Goal: Task Accomplishment & Management: Use online tool/utility

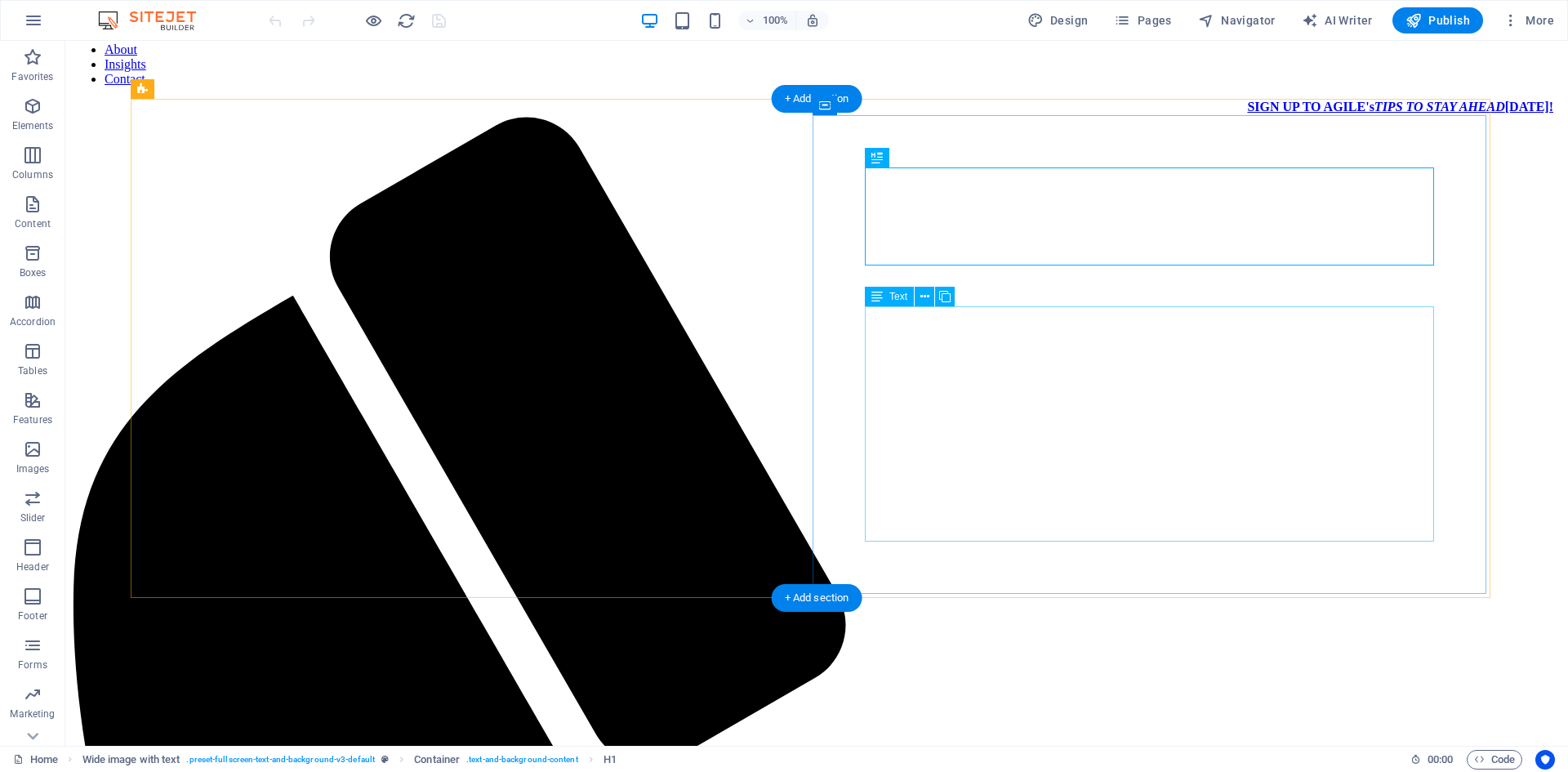
scroll to position [164, 0]
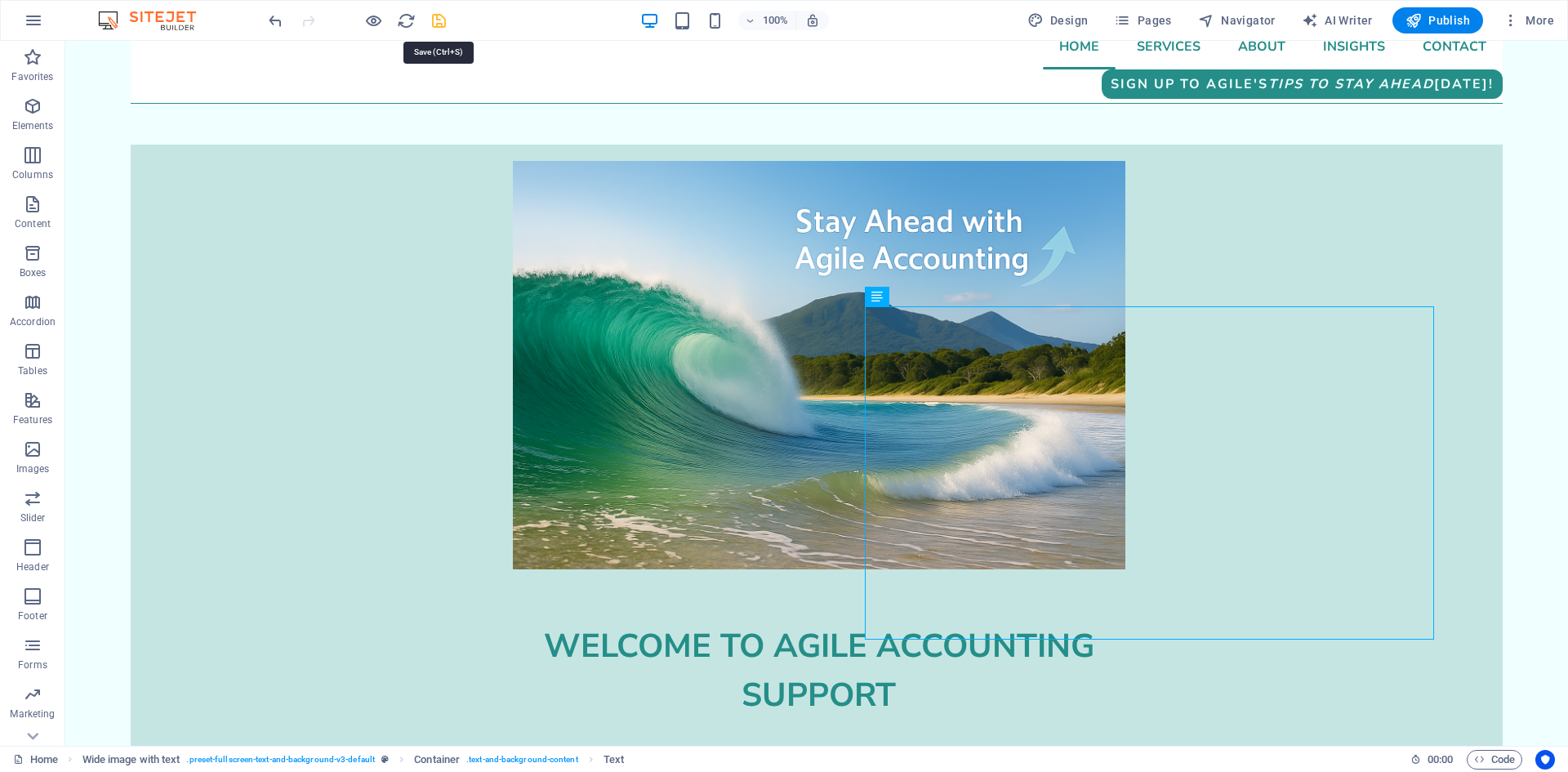
click at [441, 23] on icon "save" at bounding box center [439, 20] width 19 height 19
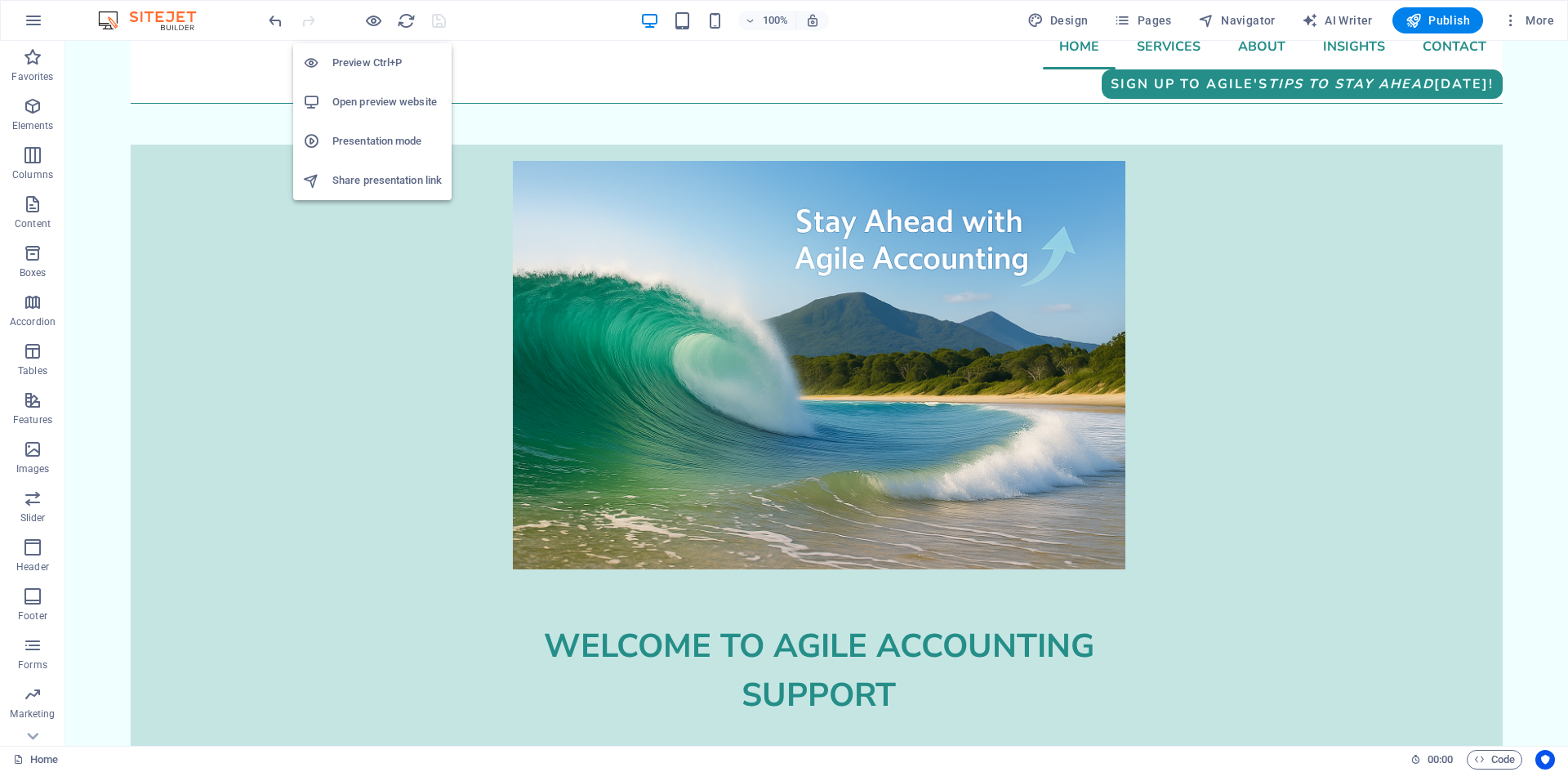
click at [369, 64] on h6 "Preview Ctrl+P" at bounding box center [387, 63] width 109 height 20
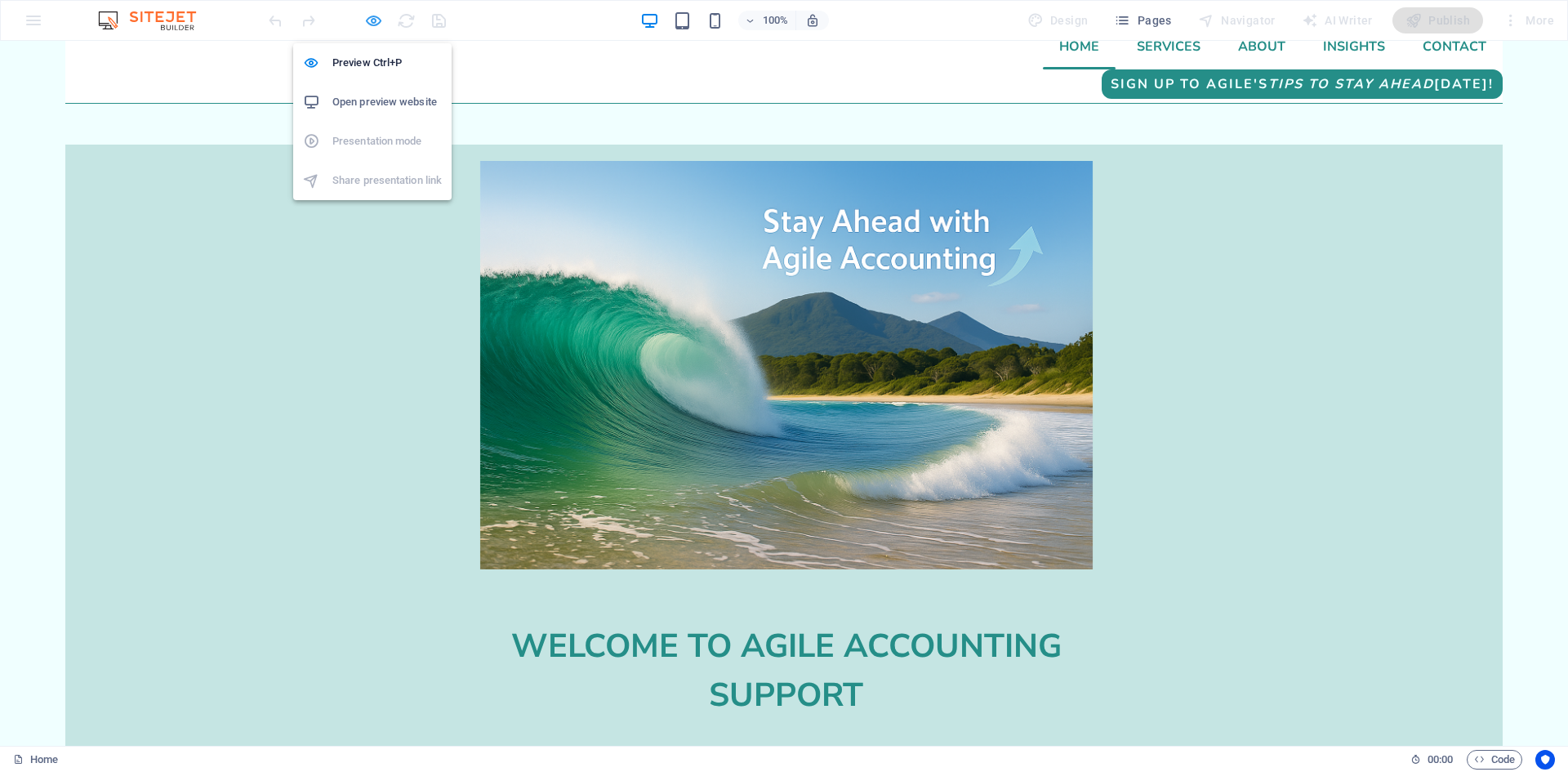
click at [377, 13] on icon "button" at bounding box center [374, 20] width 19 height 19
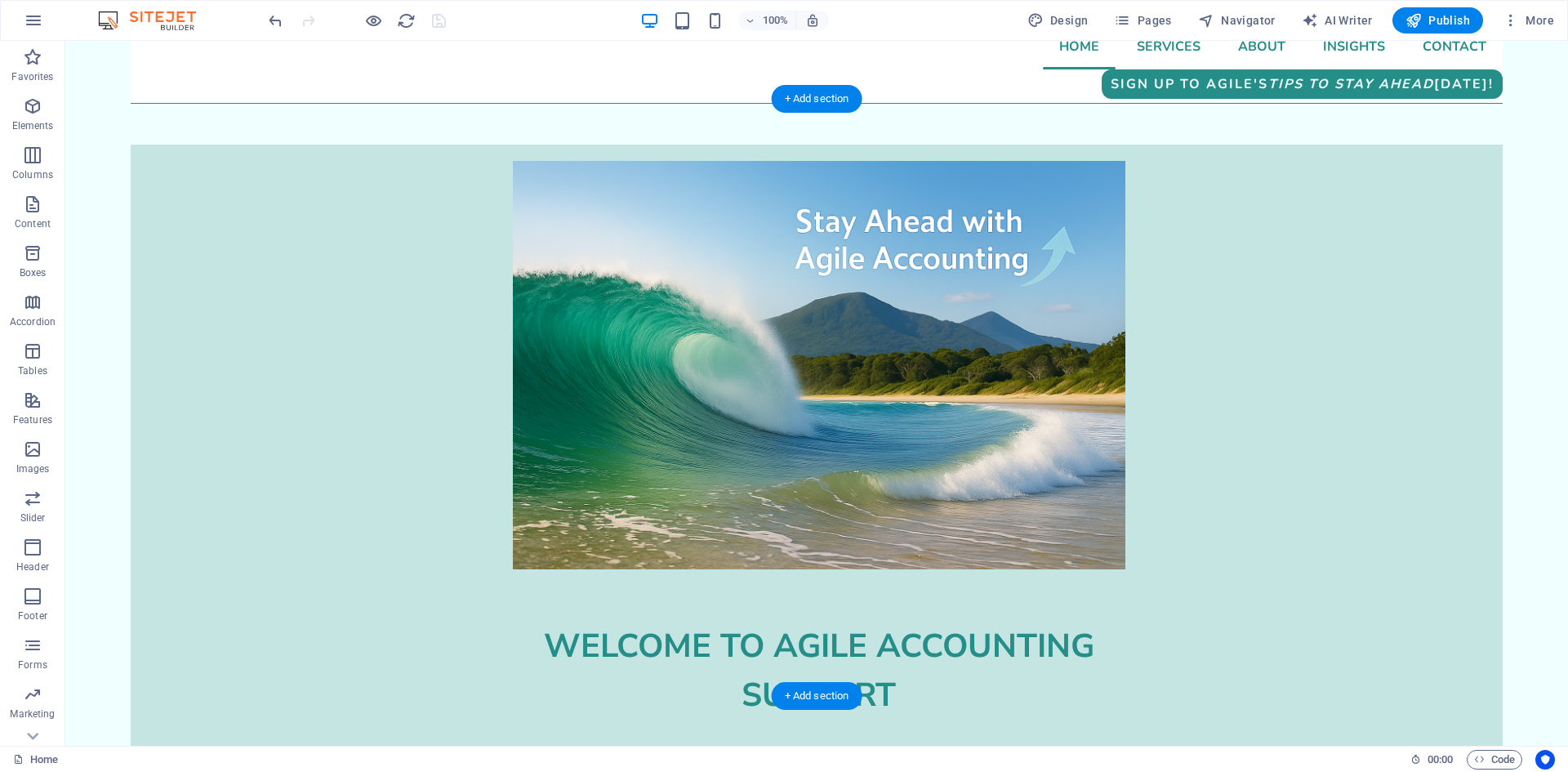
click at [337, 241] on figure at bounding box center [819, 366] width 1360 height 409
select select "px"
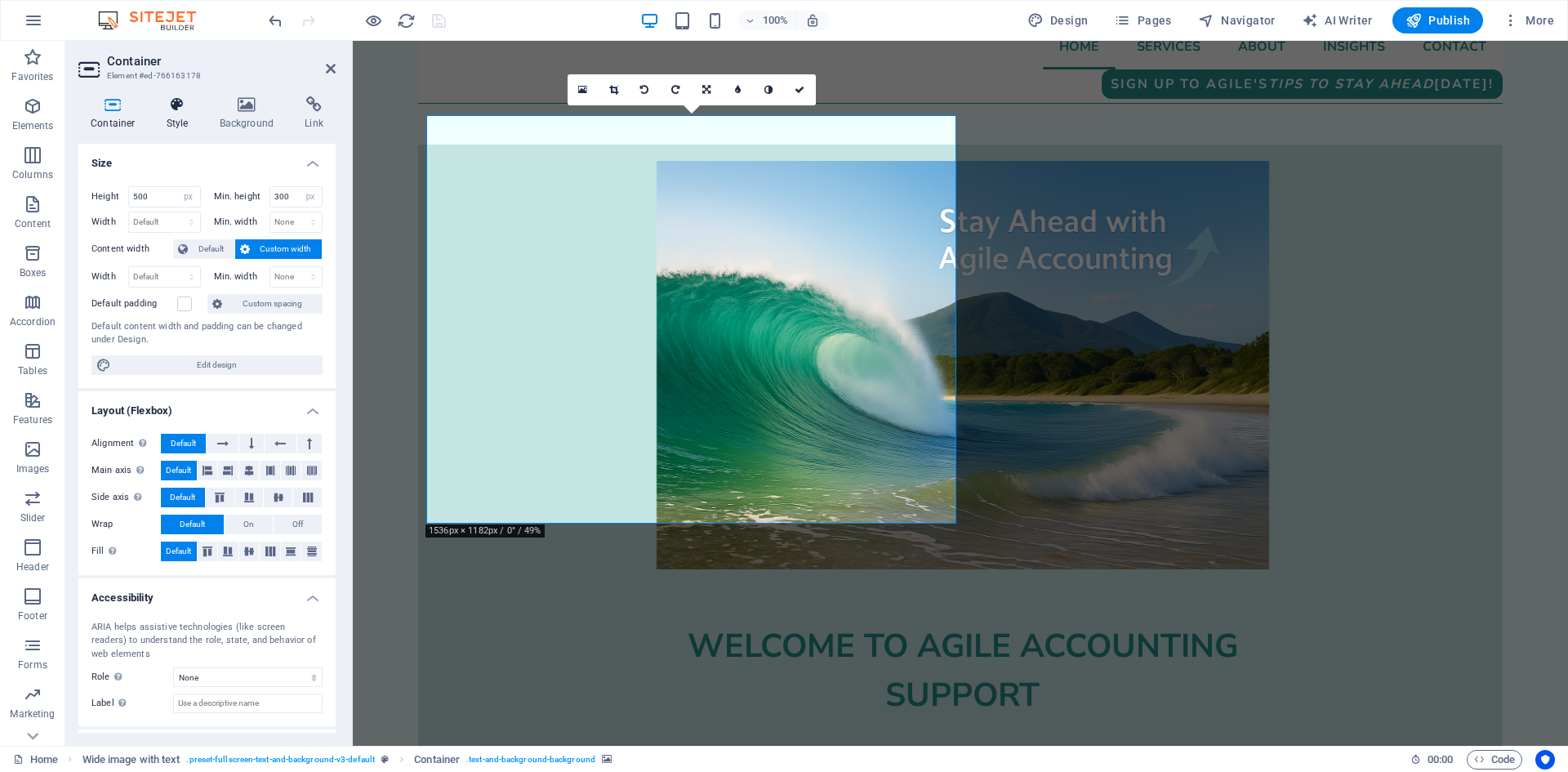
click at [181, 114] on h4 "Style" at bounding box center [181, 114] width 53 height 34
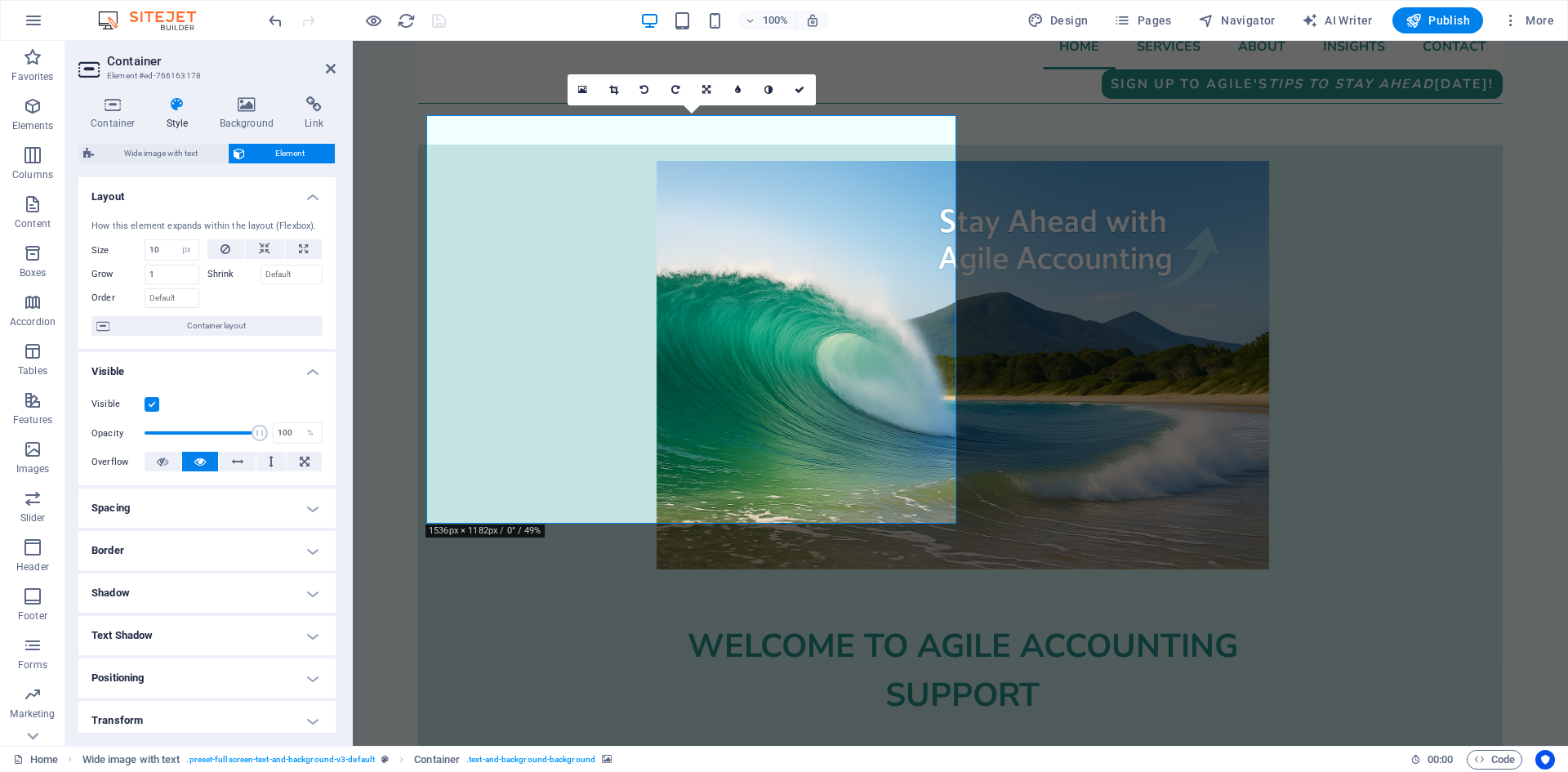
click at [307, 505] on h4 "Spacing" at bounding box center [206, 508] width 257 height 39
click at [198, 545] on select "Default auto px % rem vw vh Custom" at bounding box center [195, 541] width 75 height 20
select select "px"
click at [209, 532] on select "Default auto px % rem vw vh Custom" at bounding box center [195, 541] width 75 height 20
type input "0"
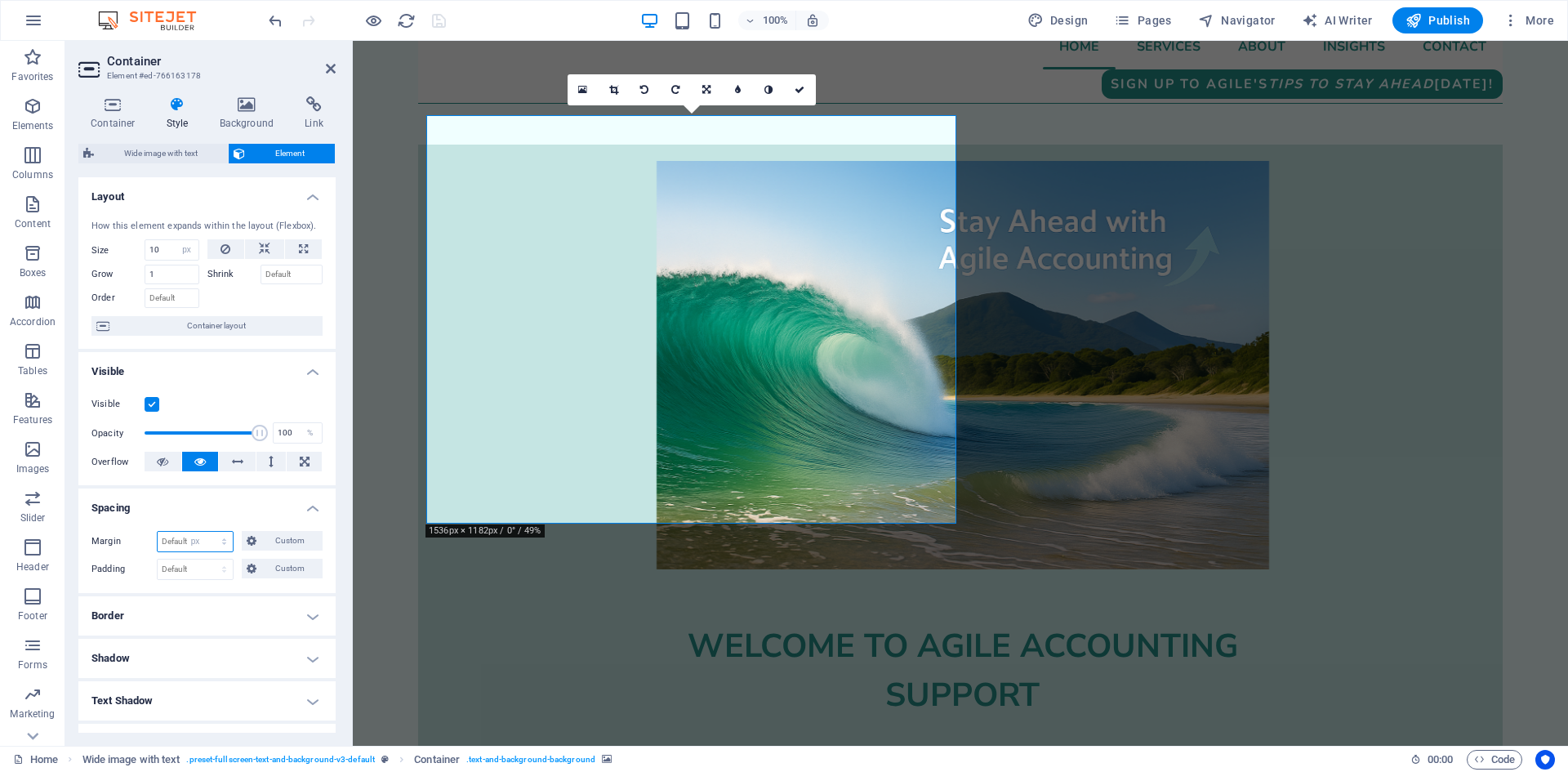
type input "0"
select select "px"
type input "0"
select select "px"
type input "0"
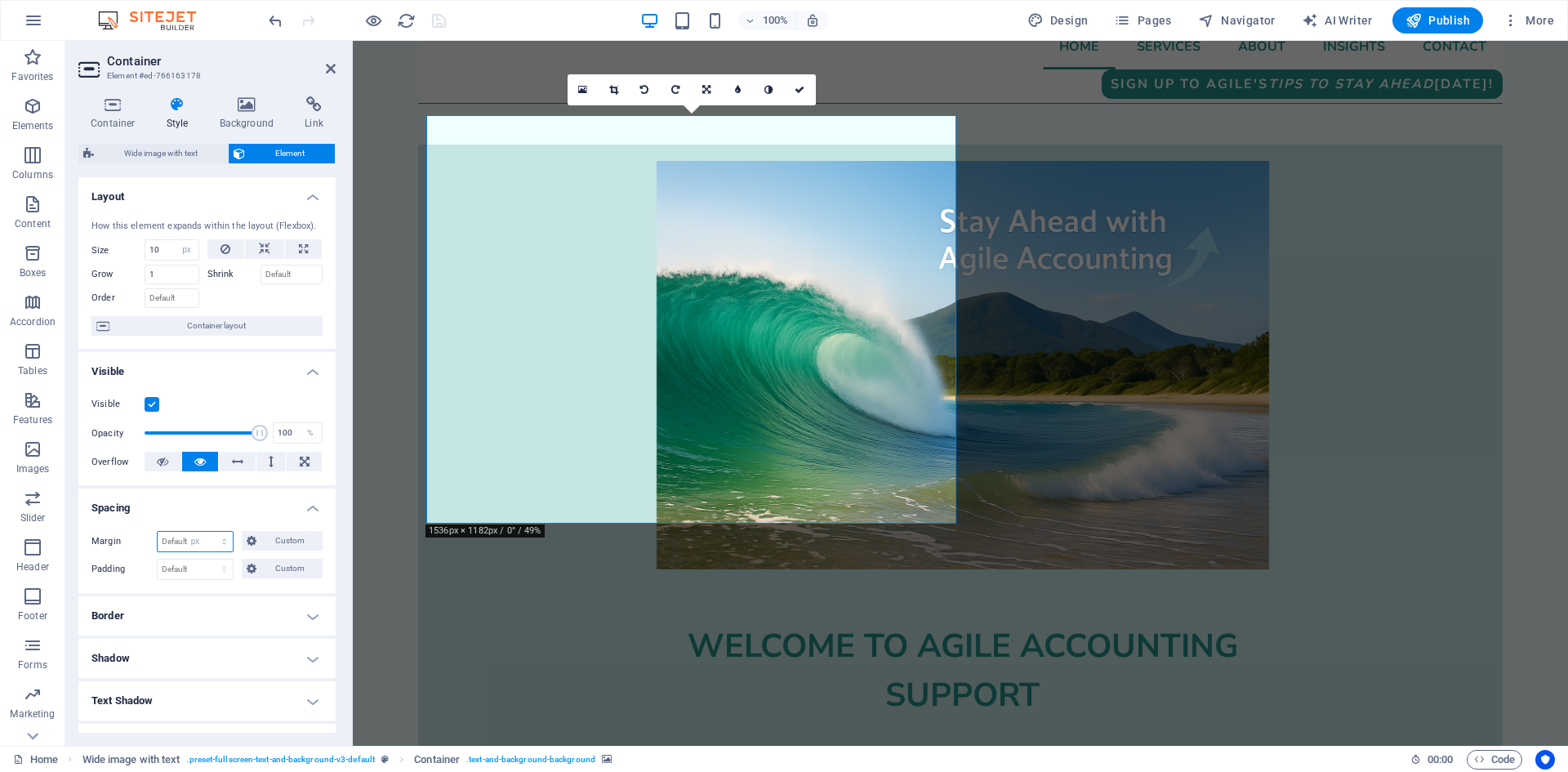
select select "px"
type input "0"
select select "px"
click at [265, 547] on span "Custom" at bounding box center [289, 540] width 56 height 20
click at [208, 571] on input "0" at bounding box center [216, 569] width 49 height 20
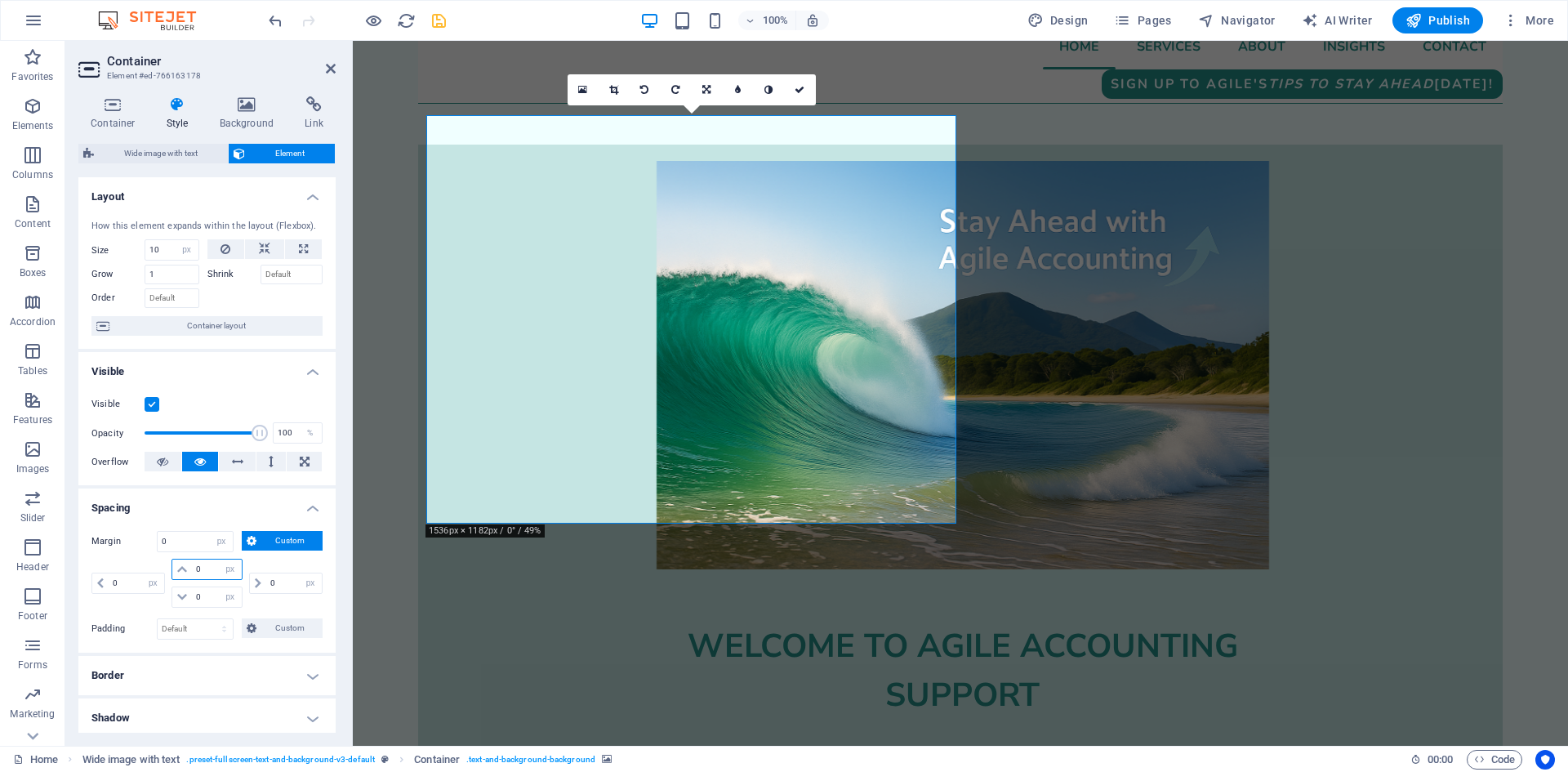
drag, startPoint x: 208, startPoint y: 571, endPoint x: 196, endPoint y: 570, distance: 12.0
click at [196, 570] on input "0" at bounding box center [216, 569] width 49 height 20
type input "20"
select select "DISABLED_OPTION_VALUE"
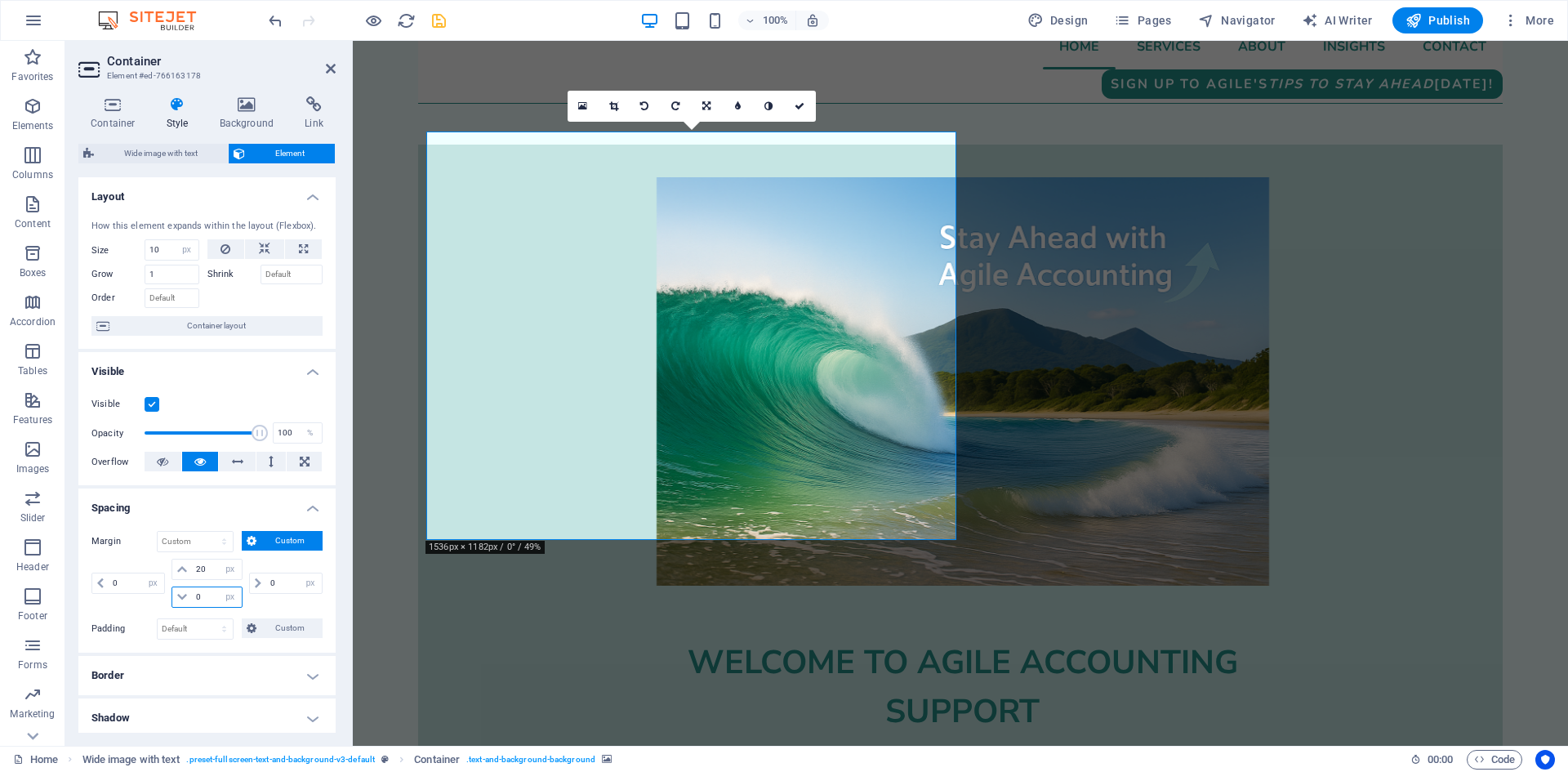
click at [193, 602] on input "0" at bounding box center [216, 597] width 49 height 20
click at [194, 571] on input "20" at bounding box center [216, 569] width 49 height 20
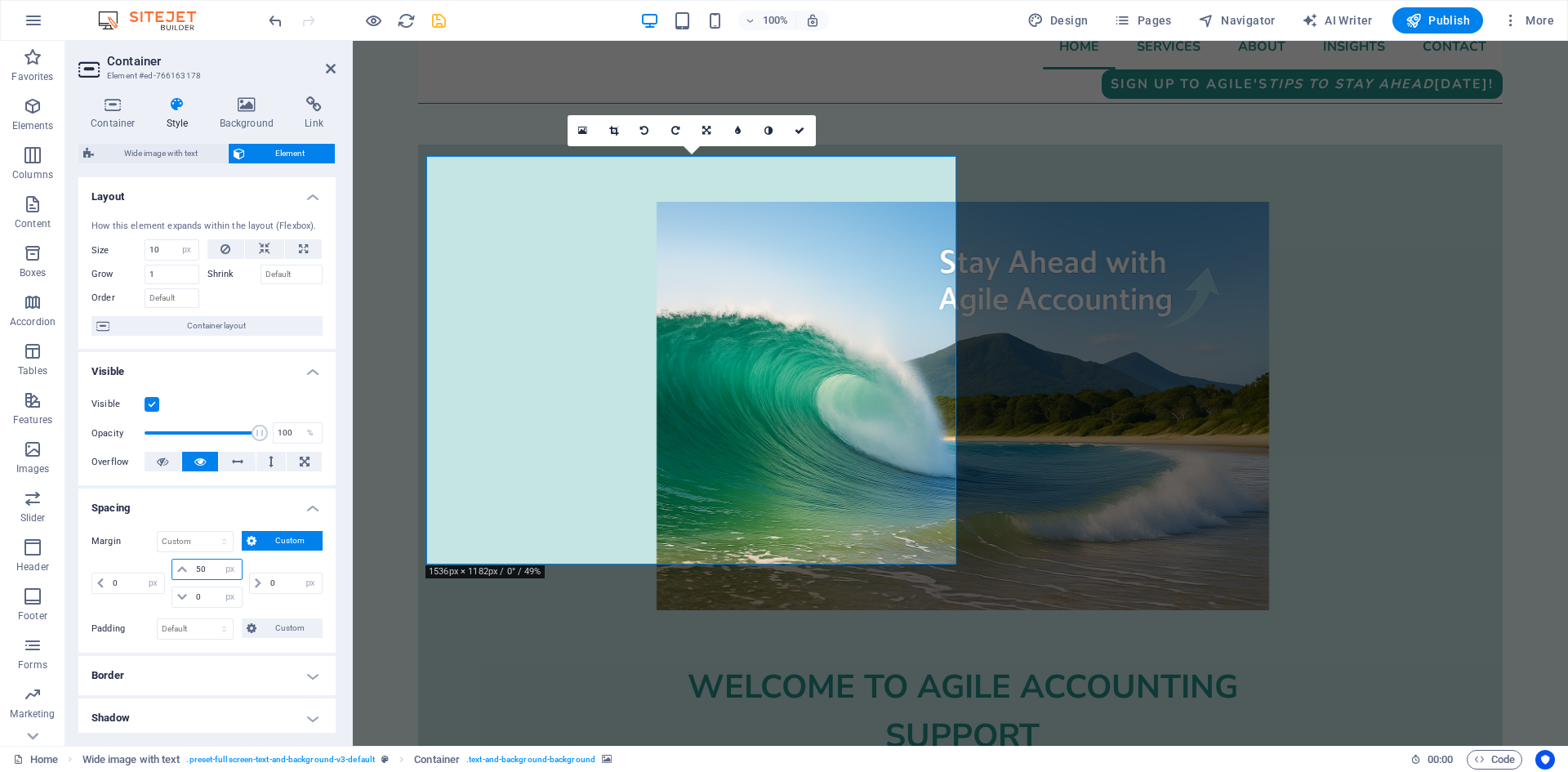
drag, startPoint x: 206, startPoint y: 572, endPoint x: 196, endPoint y: 572, distance: 10.0
click at [196, 572] on input "50" at bounding box center [216, 569] width 49 height 20
type input "100"
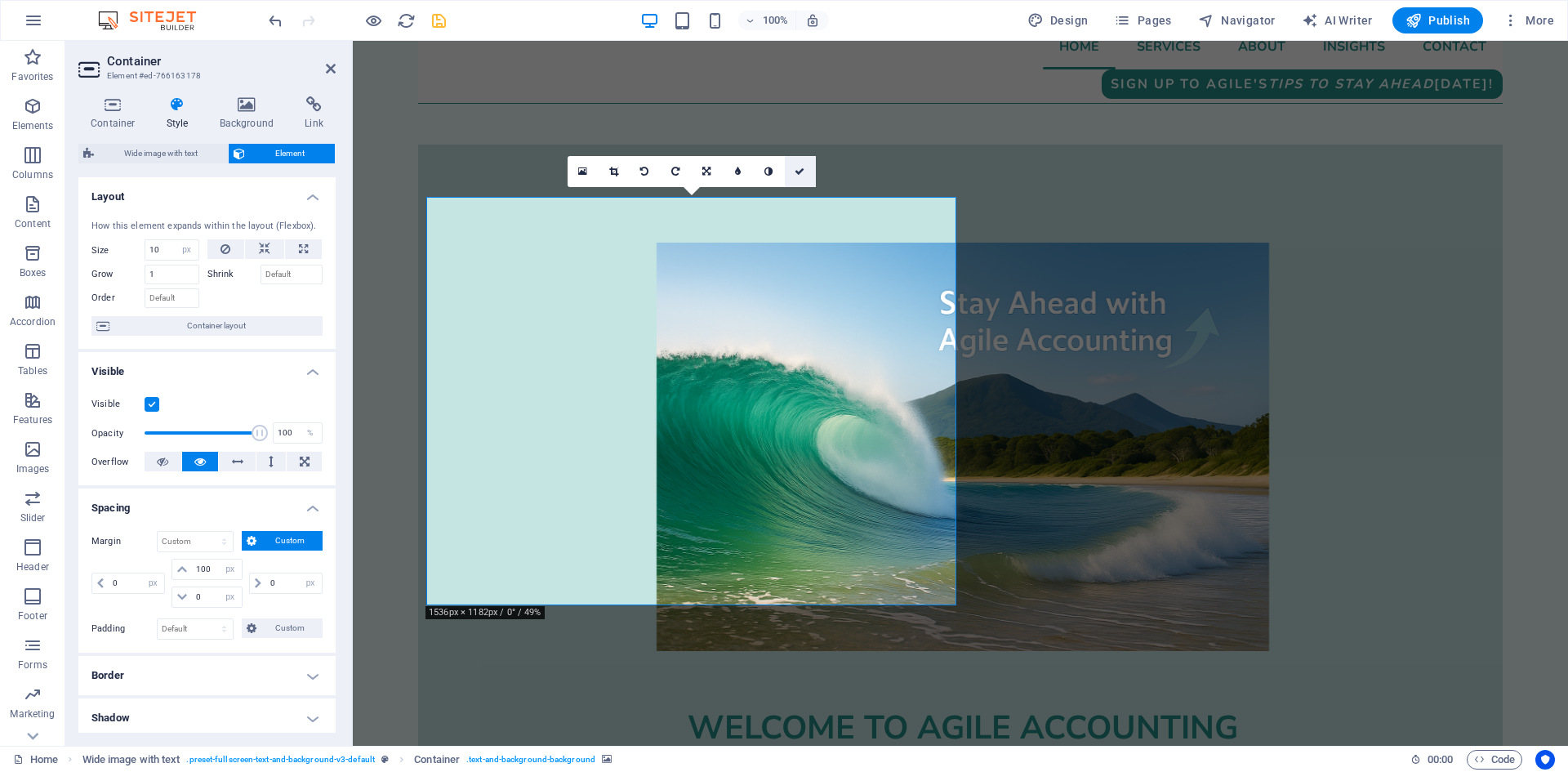
drag, startPoint x: 801, startPoint y: 165, endPoint x: 756, endPoint y: 132, distance: 55.8
click at [801, 165] on link at bounding box center [801, 171] width 31 height 31
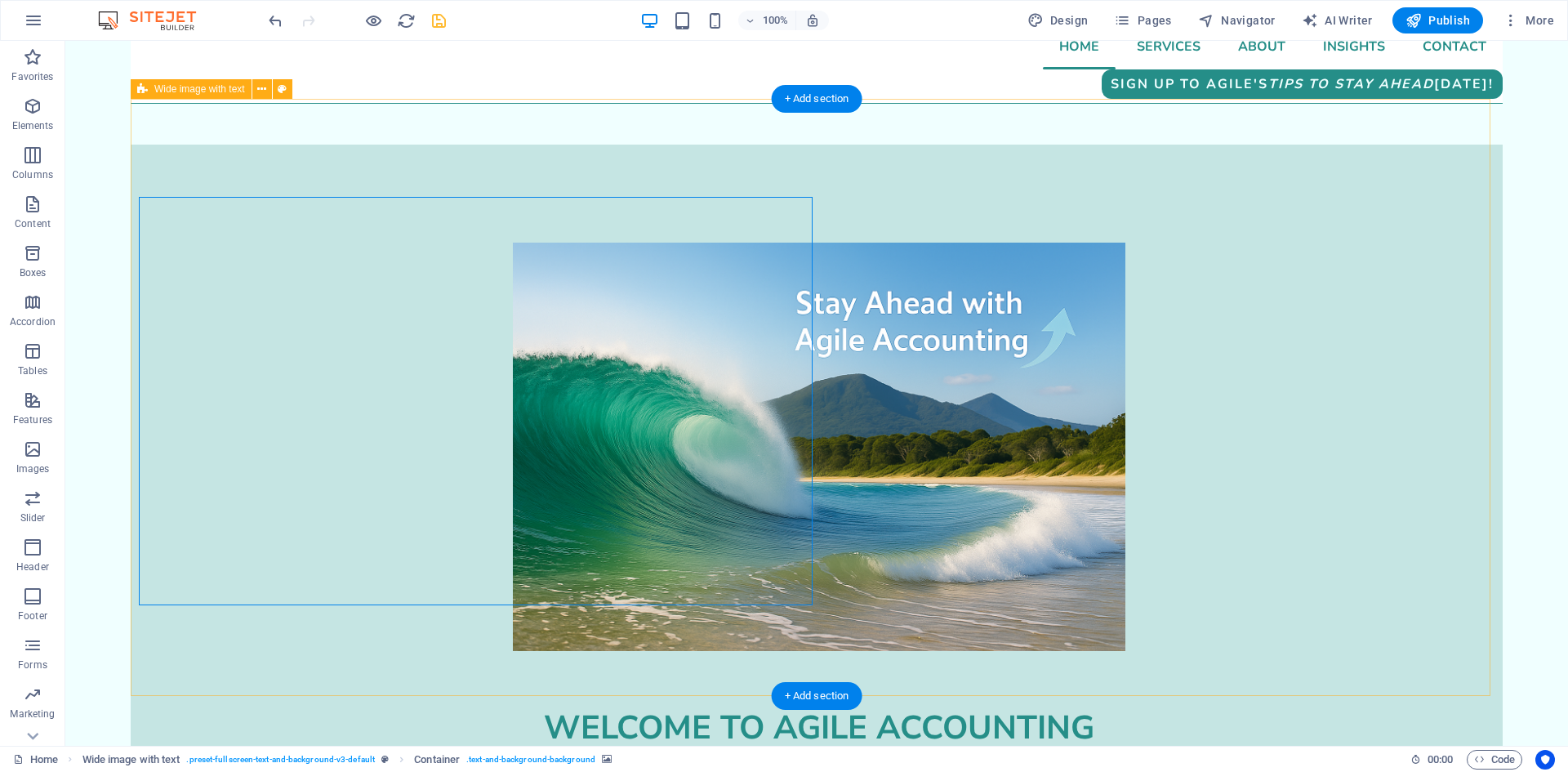
click at [700, 155] on div "welcome to agile accounting support Based in [GEOGRAPHIC_DATA], and servicing t…" at bounding box center [817, 669] width 1372 height 1049
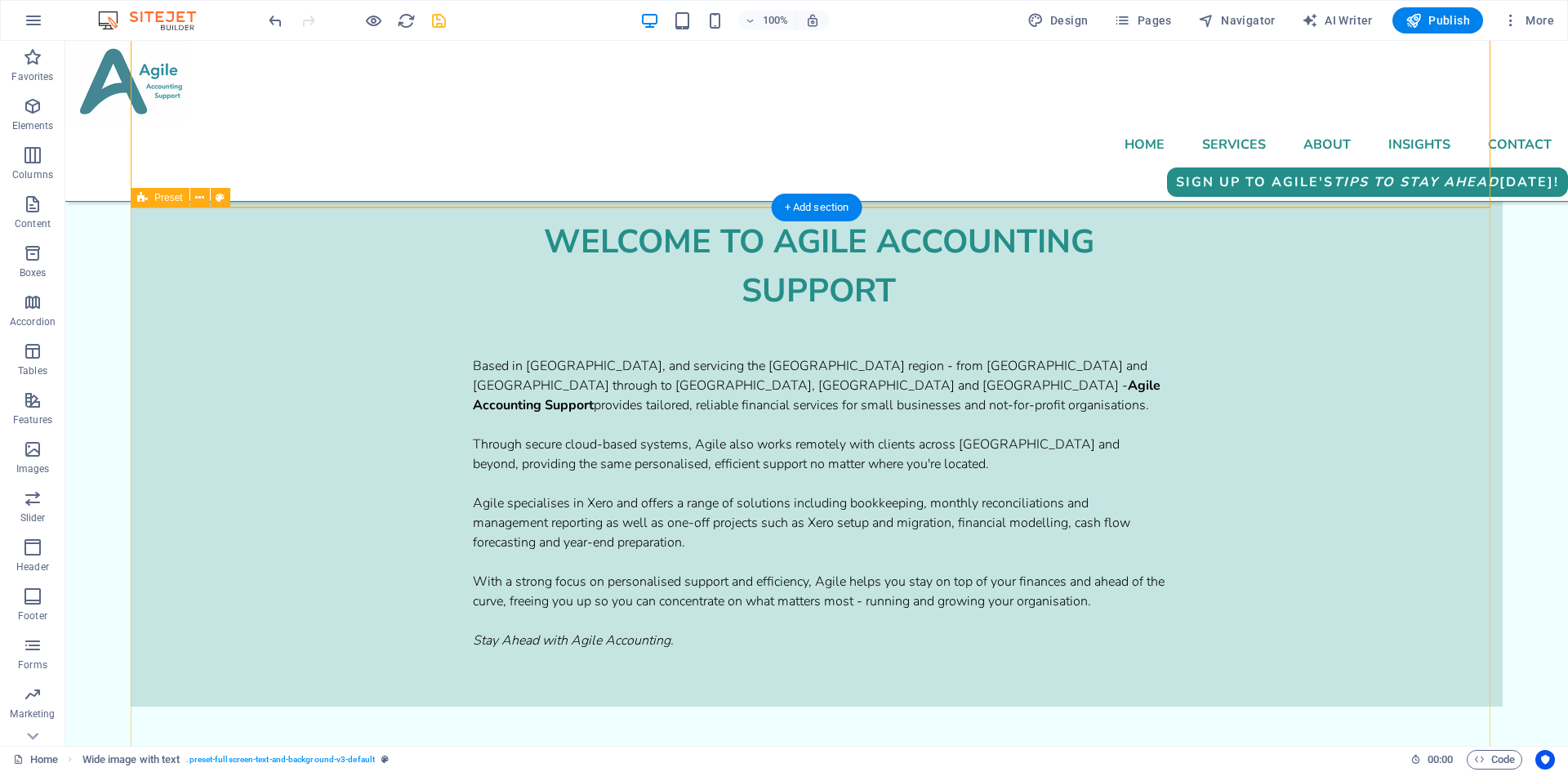
scroll to position [654, 0]
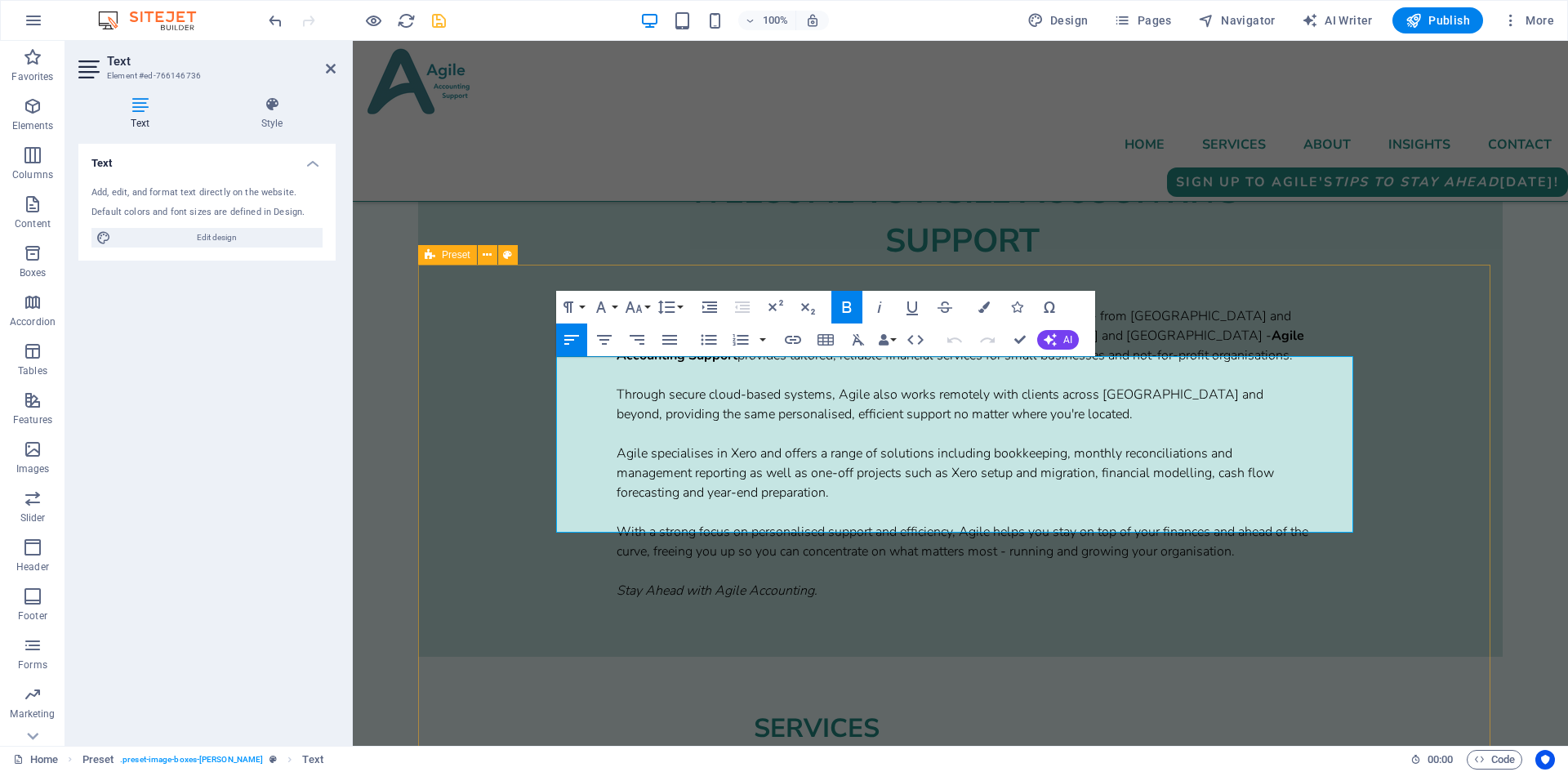
drag, startPoint x: 1052, startPoint y: 529, endPoint x: 548, endPoint y: 359, distance: 531.9
copy div "Agile Accounting Support provides tailored financial services to meet the uniqu…"
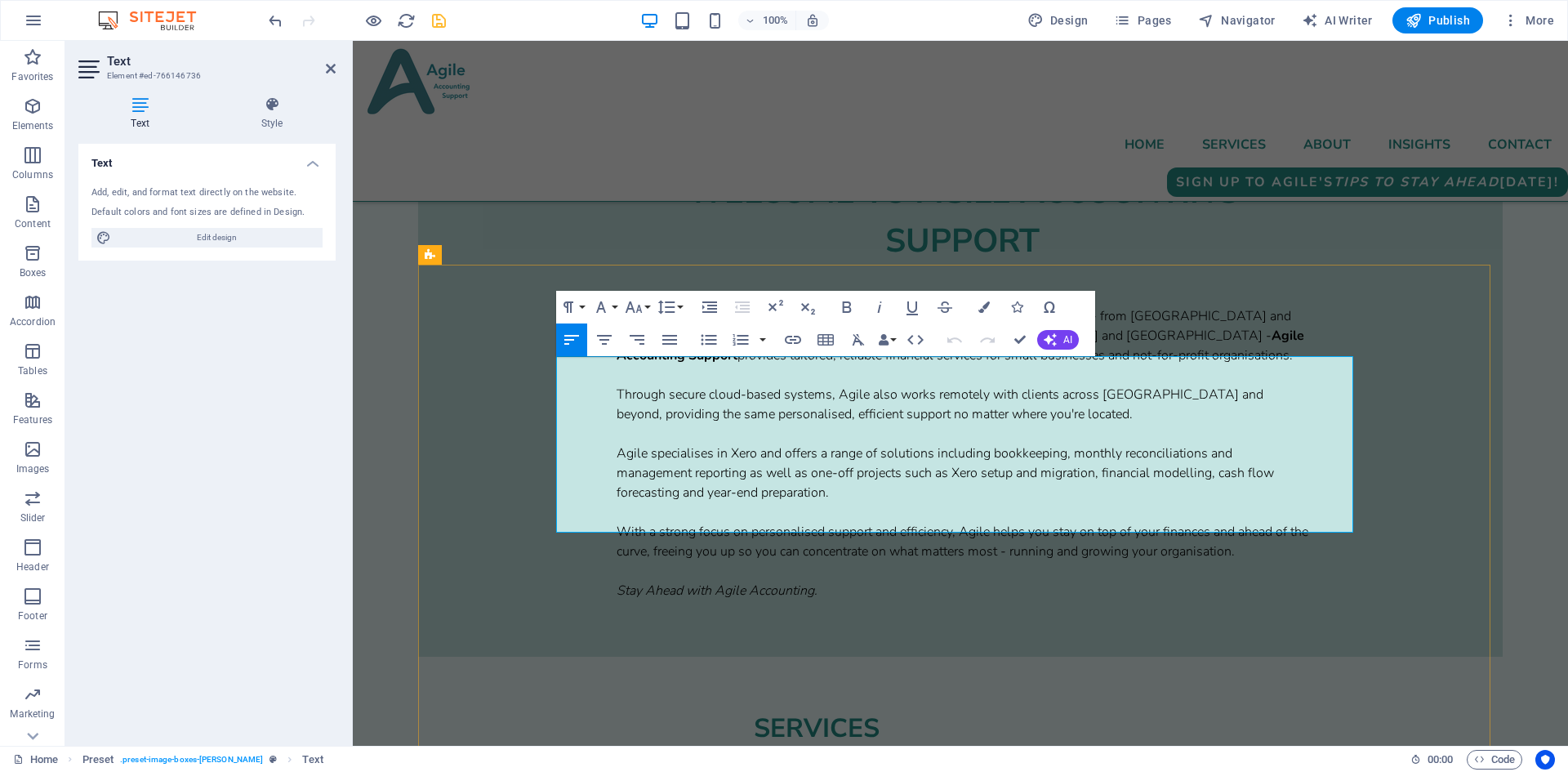
drag, startPoint x: 711, startPoint y: 486, endPoint x: 561, endPoint y: 460, distance: 152.2
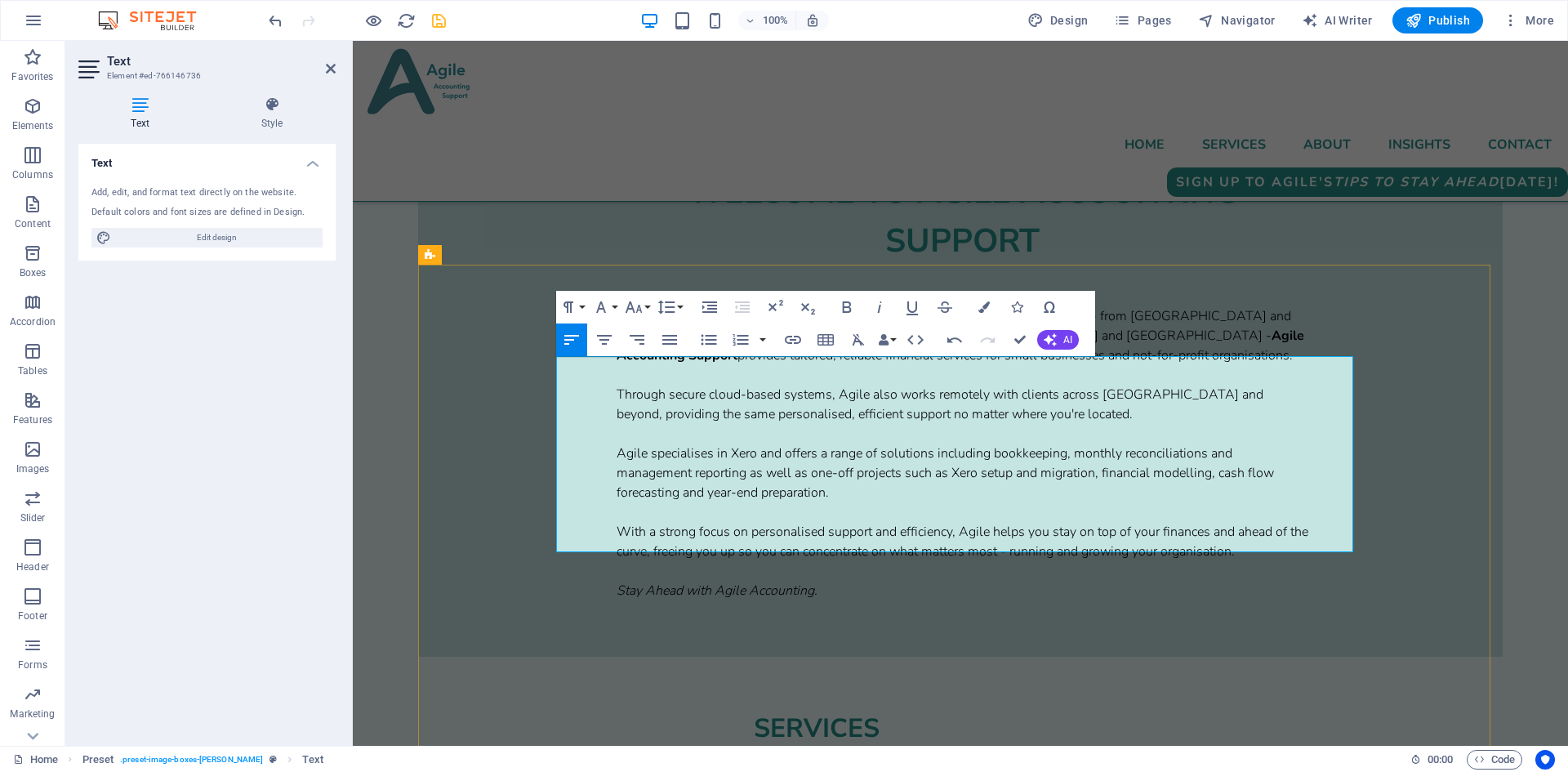
drag, startPoint x: 945, startPoint y: 484, endPoint x: 1227, endPoint y: 489, distance: 282.0
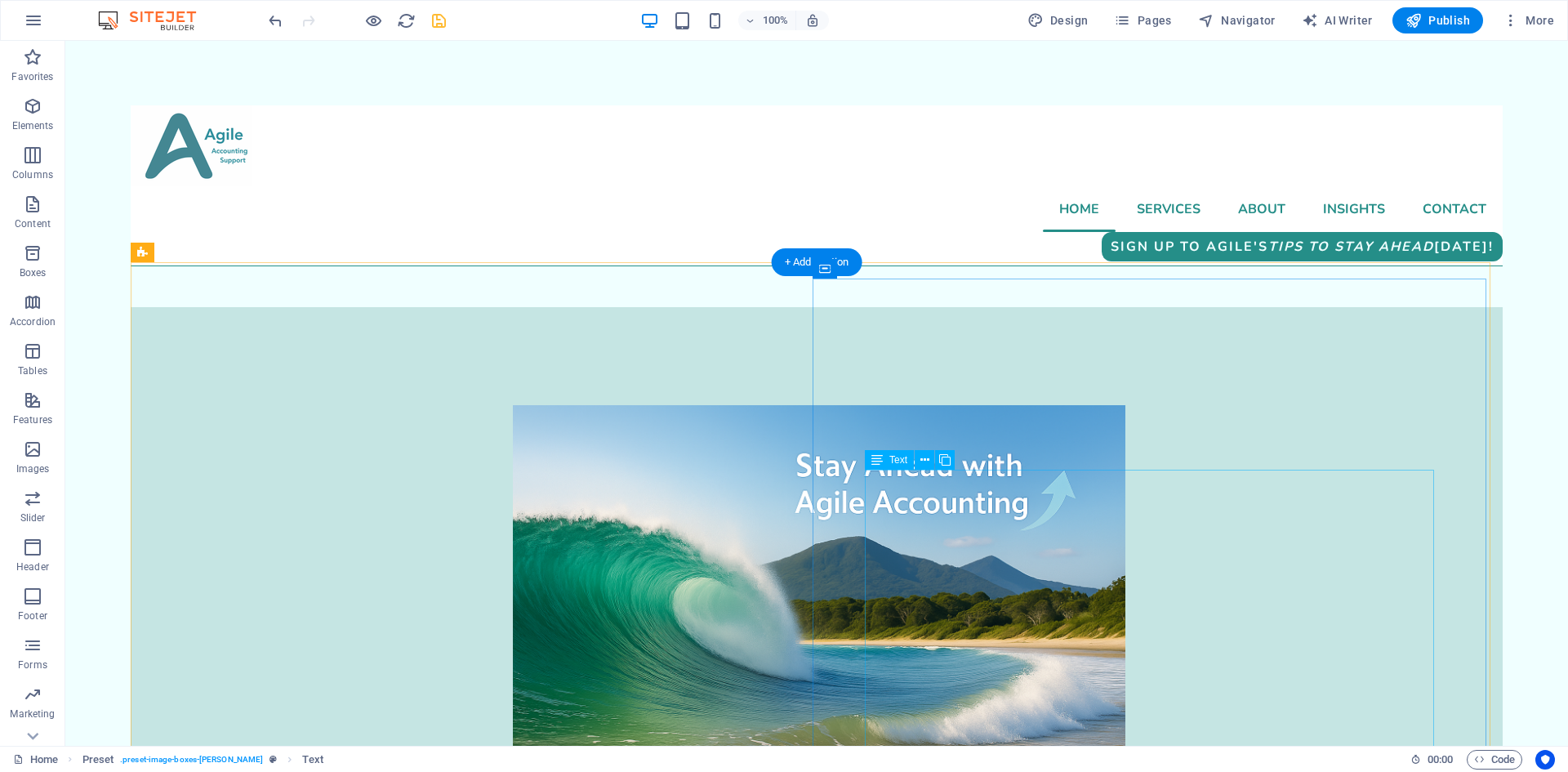
scroll to position [0, 0]
click at [436, 17] on icon "save" at bounding box center [439, 20] width 19 height 19
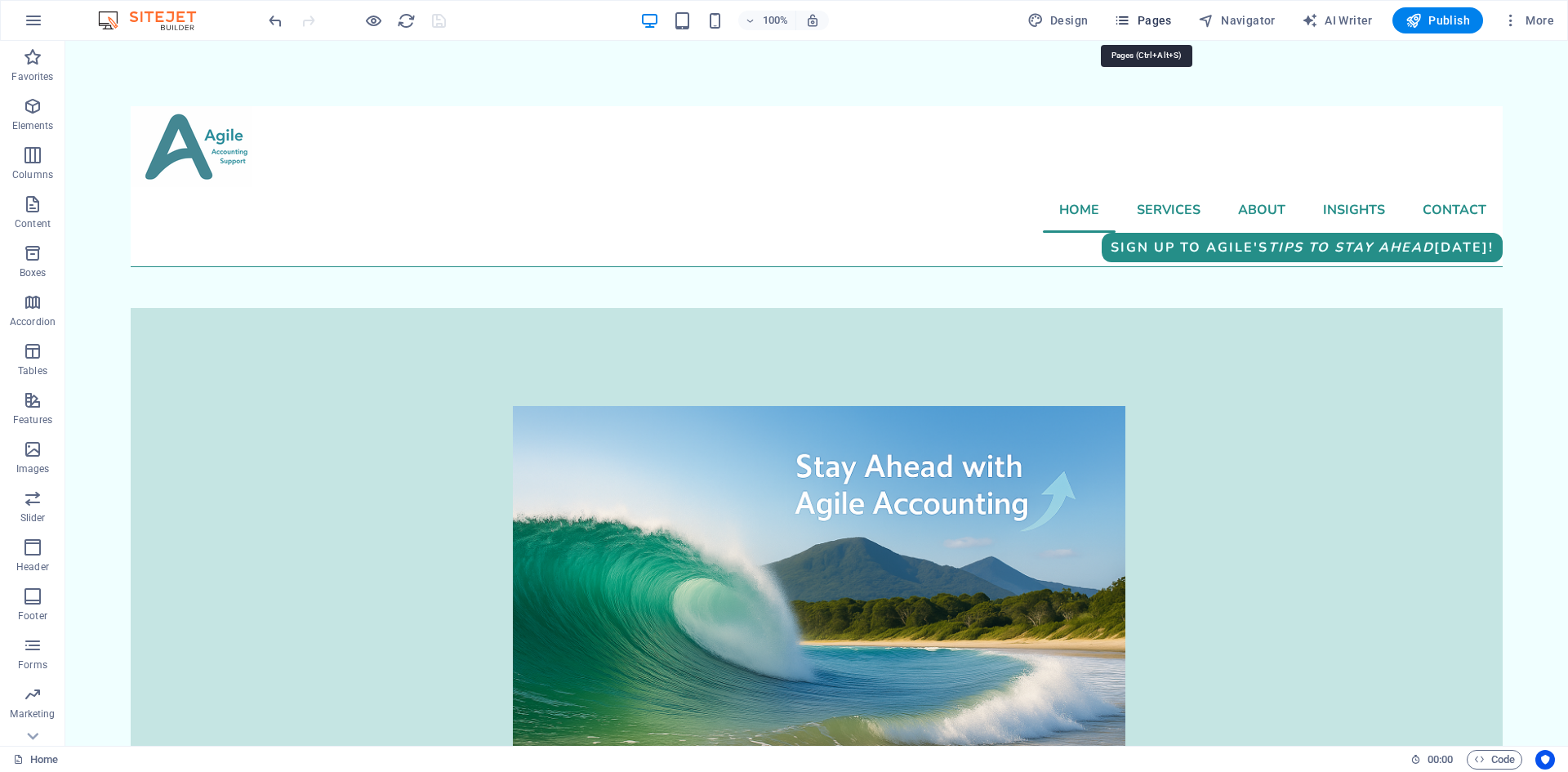
click at [1164, 22] on span "Pages" at bounding box center [1142, 20] width 57 height 16
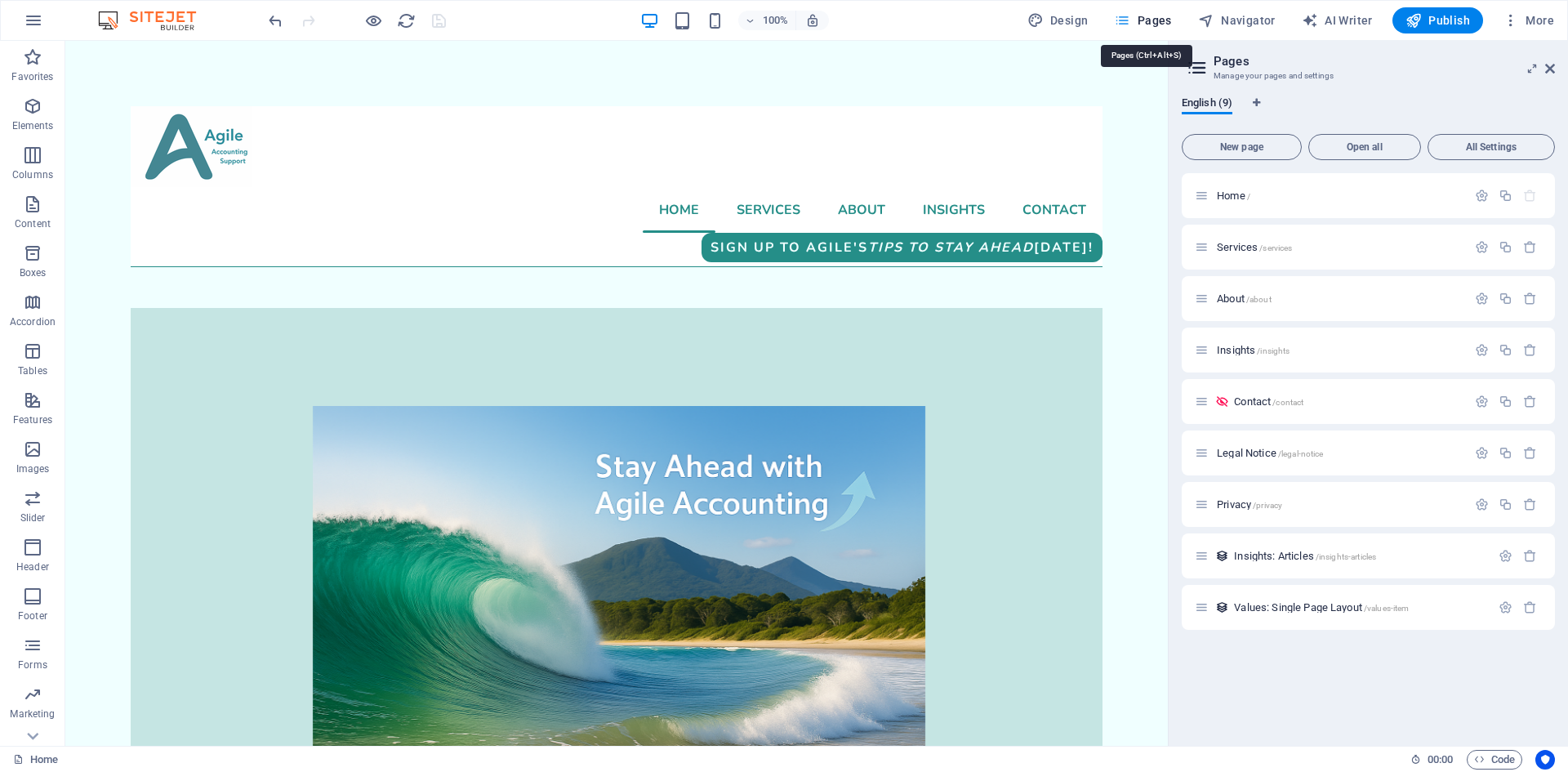
click at [1153, 16] on span "Pages" at bounding box center [1142, 20] width 57 height 16
click at [1241, 245] on span "Services /services" at bounding box center [1254, 247] width 75 height 12
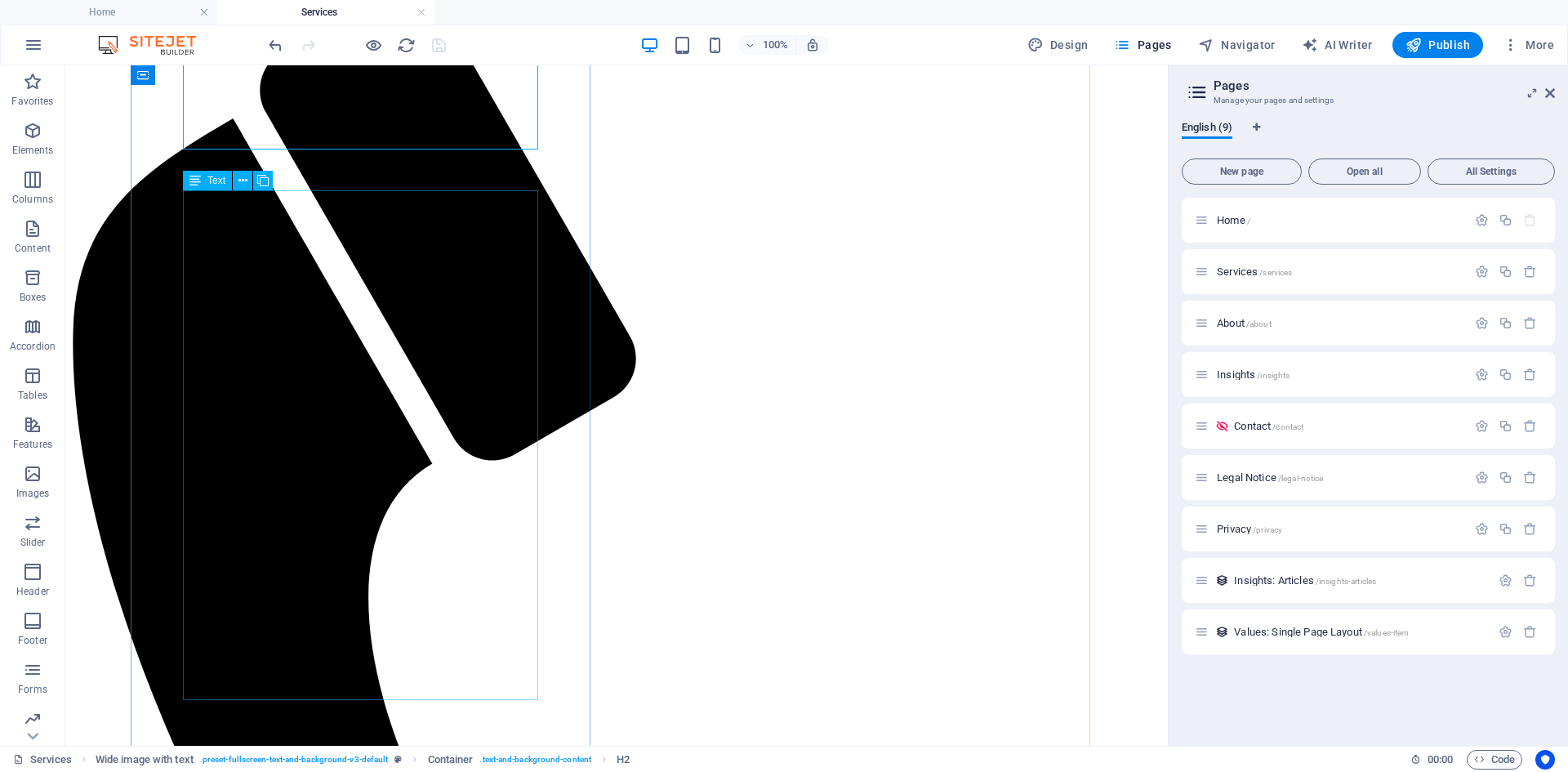
scroll to position [327, 0]
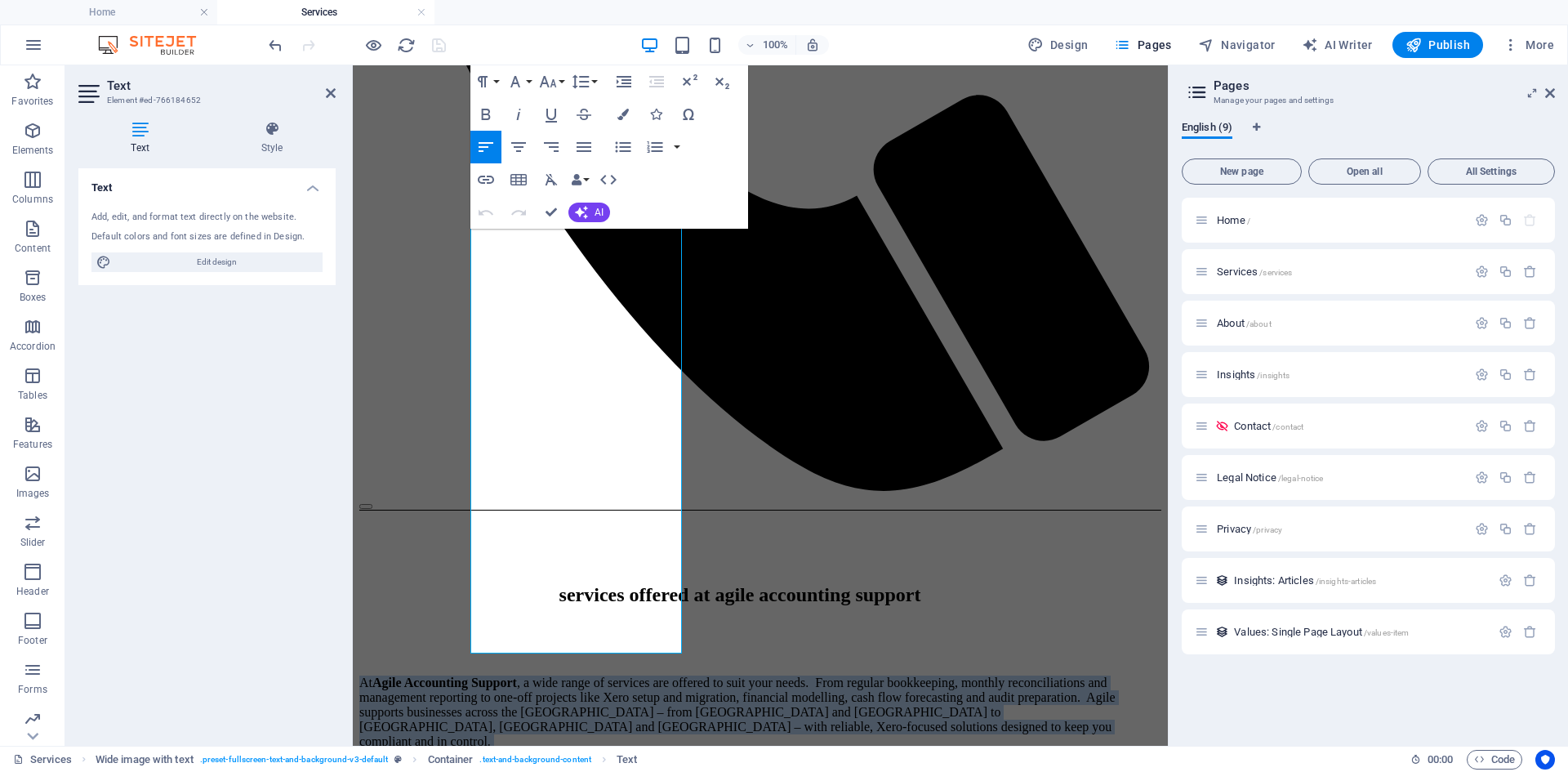
scroll to position [935, 0]
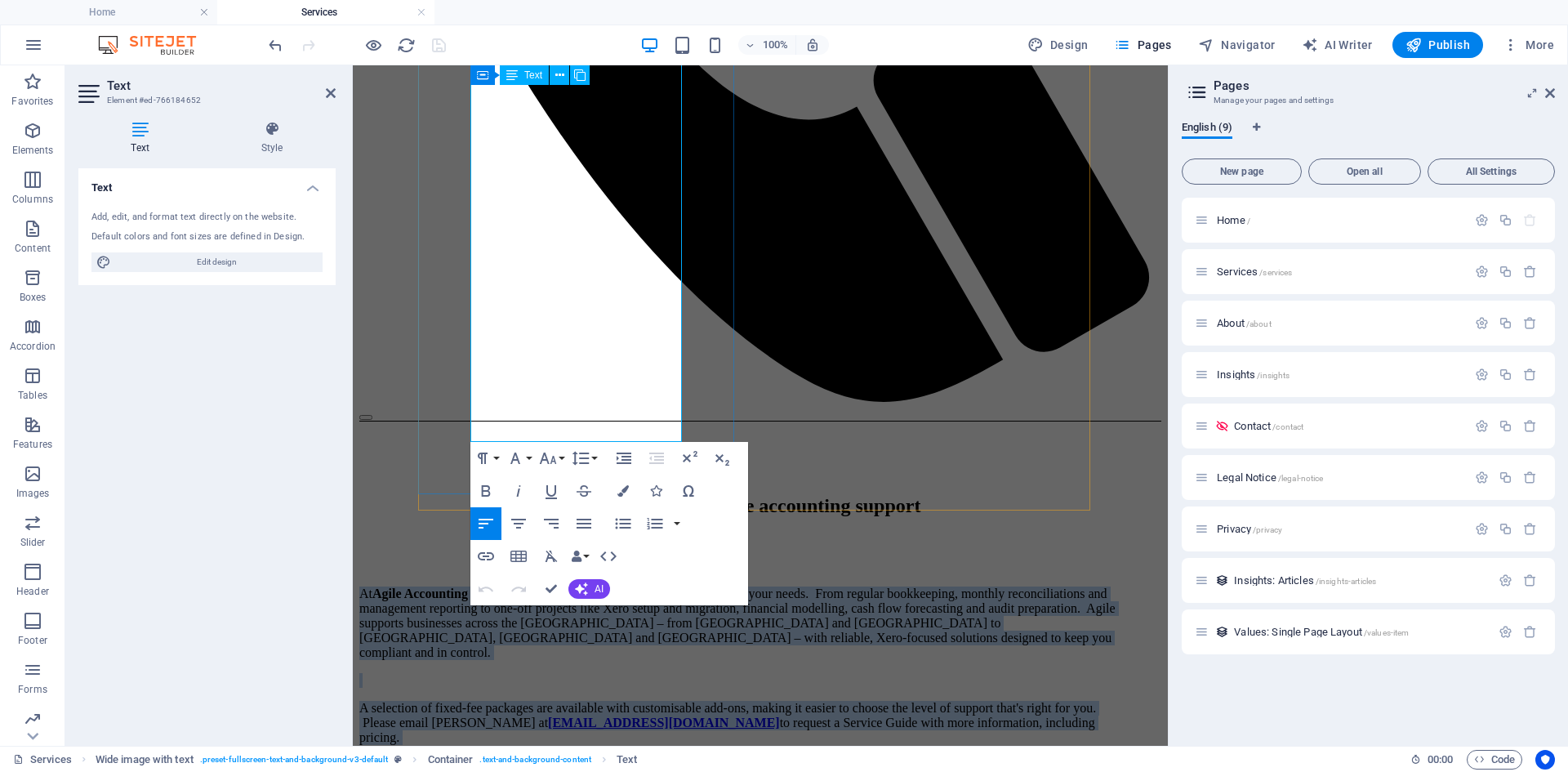
drag, startPoint x: 474, startPoint y: 276, endPoint x: 609, endPoint y: 440, distance: 212.4
click at [609, 587] on div "At Agile Accounting Support , a wide range of services are offered to suit your…" at bounding box center [740, 764] width 762 height 355
copy div "Lo Ipsum Dolorsitam Consect , a elit seddo ei temporin utl etdolor ma aliq enim…"
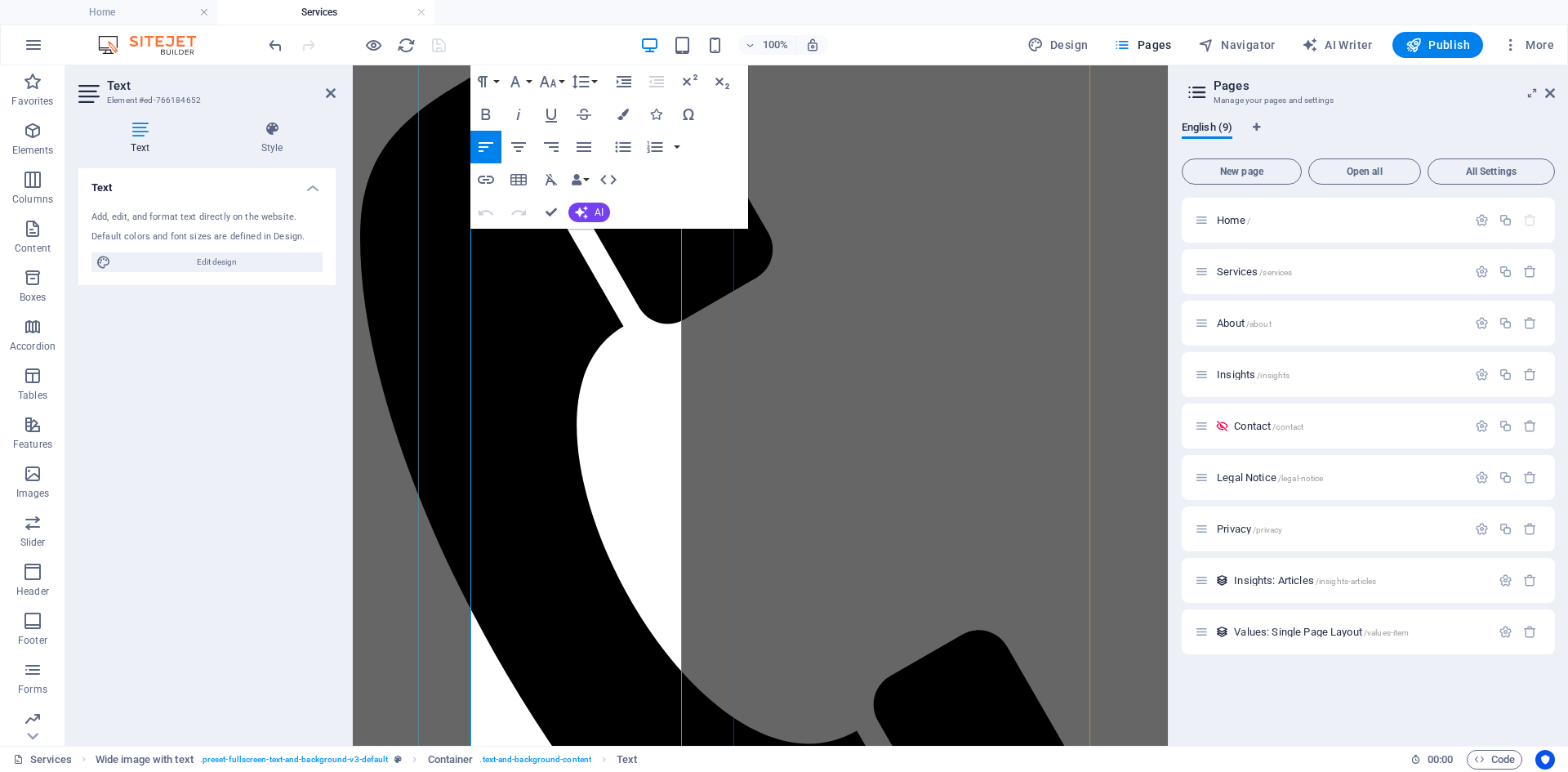
scroll to position [281, 0]
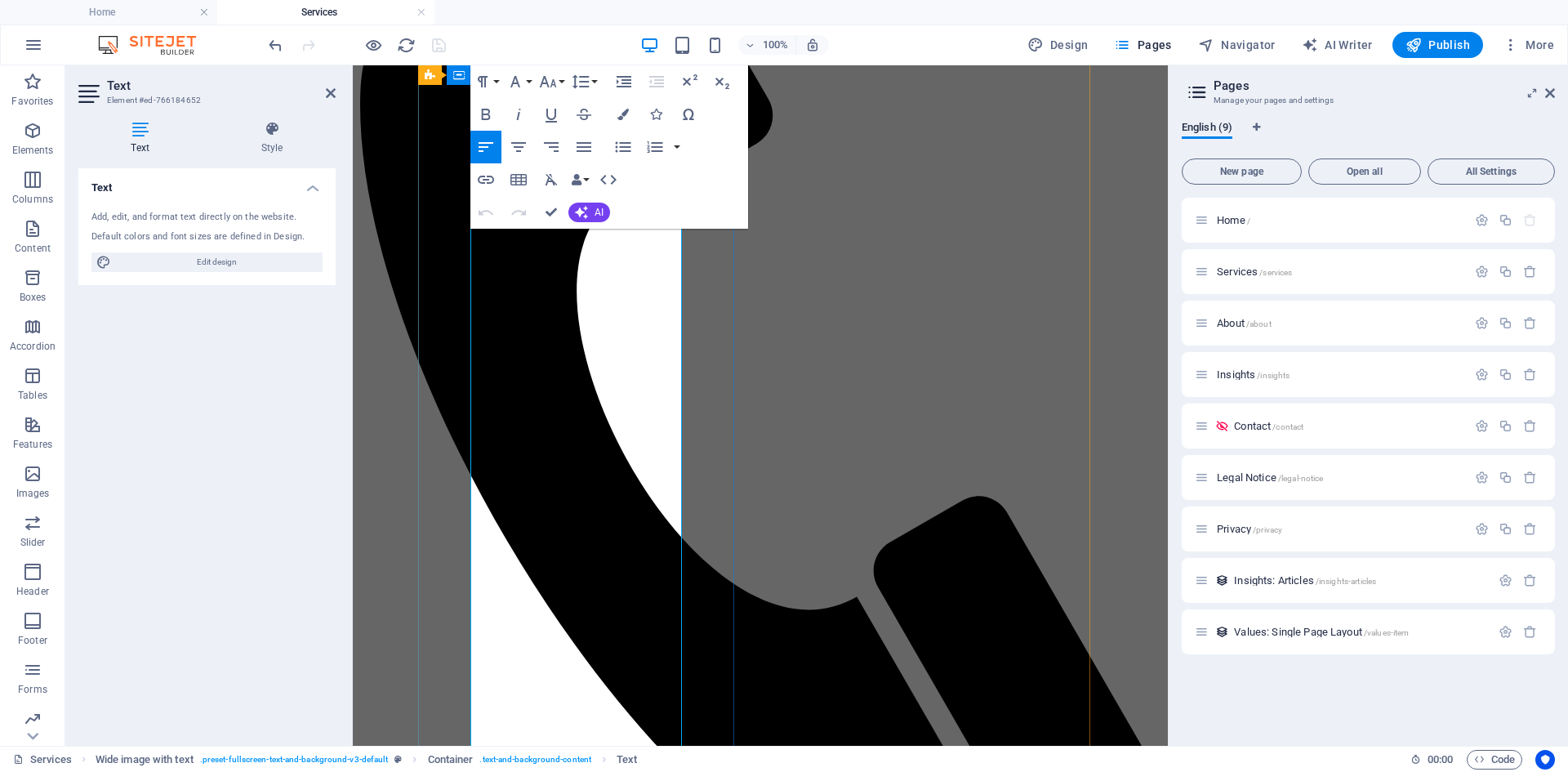
scroll to position [363, 0]
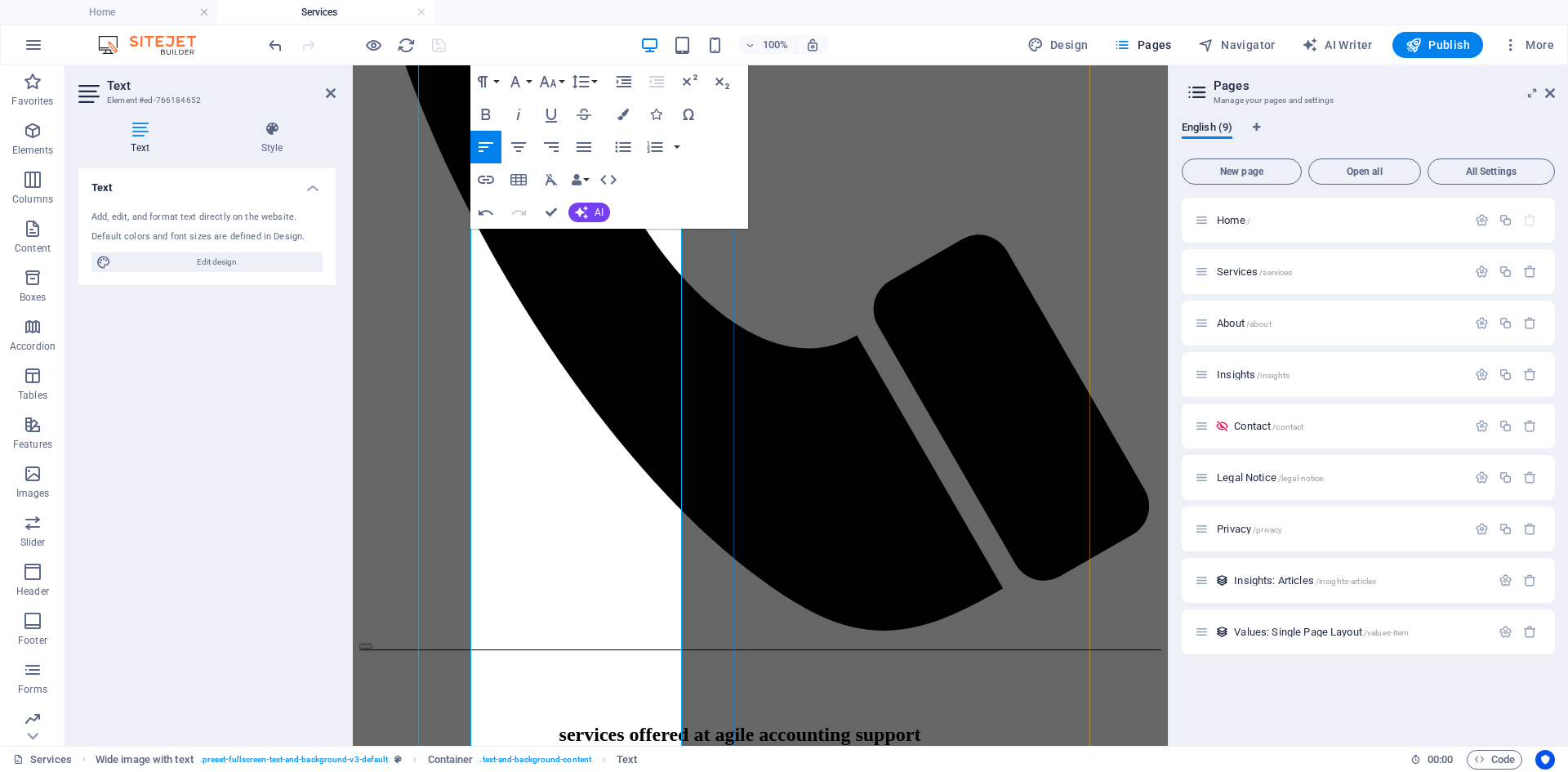
scroll to position [788, 0]
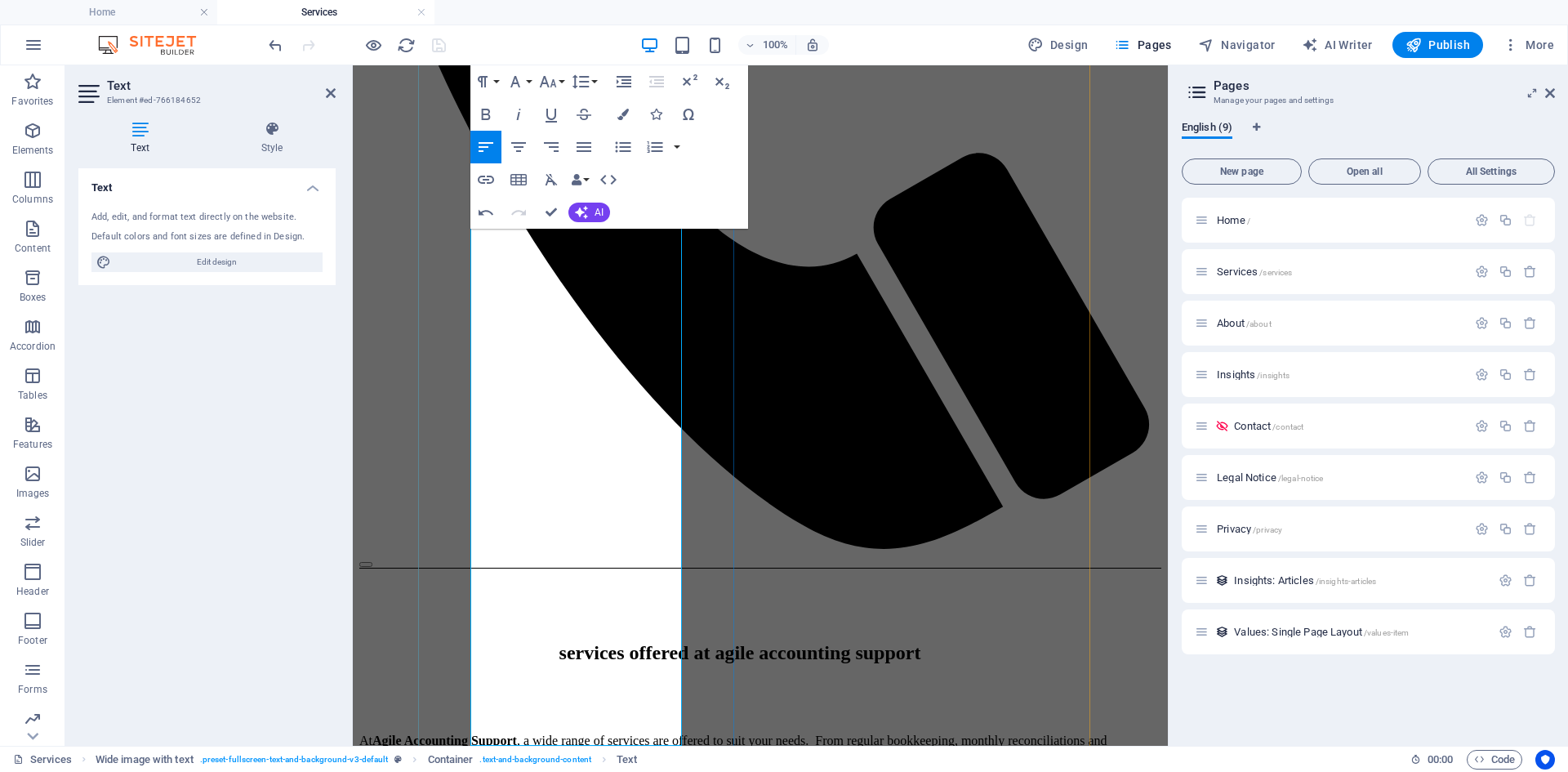
drag, startPoint x: 565, startPoint y: 541, endPoint x: 472, endPoint y: 462, distance: 122.0
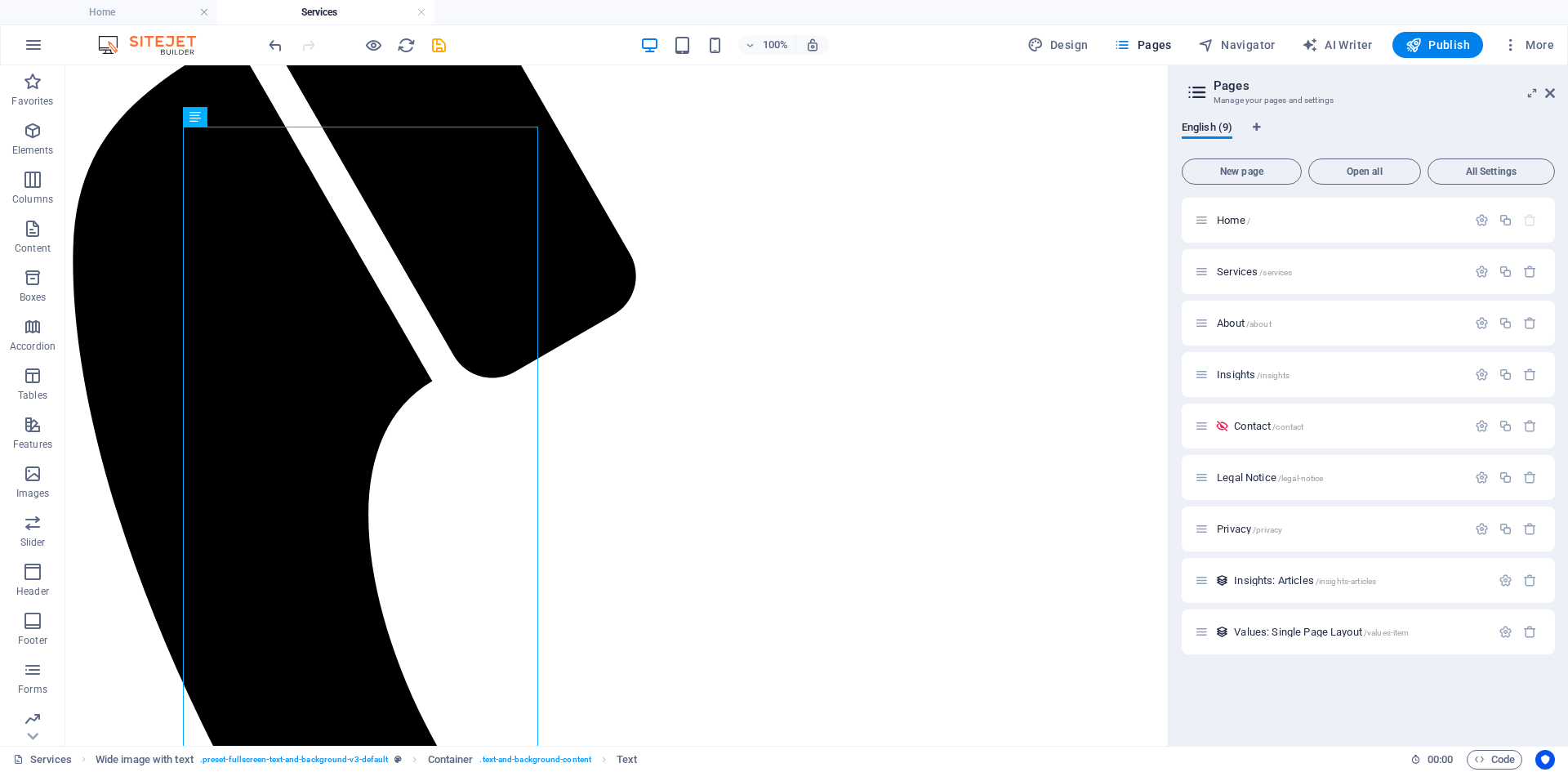
scroll to position [545, 0]
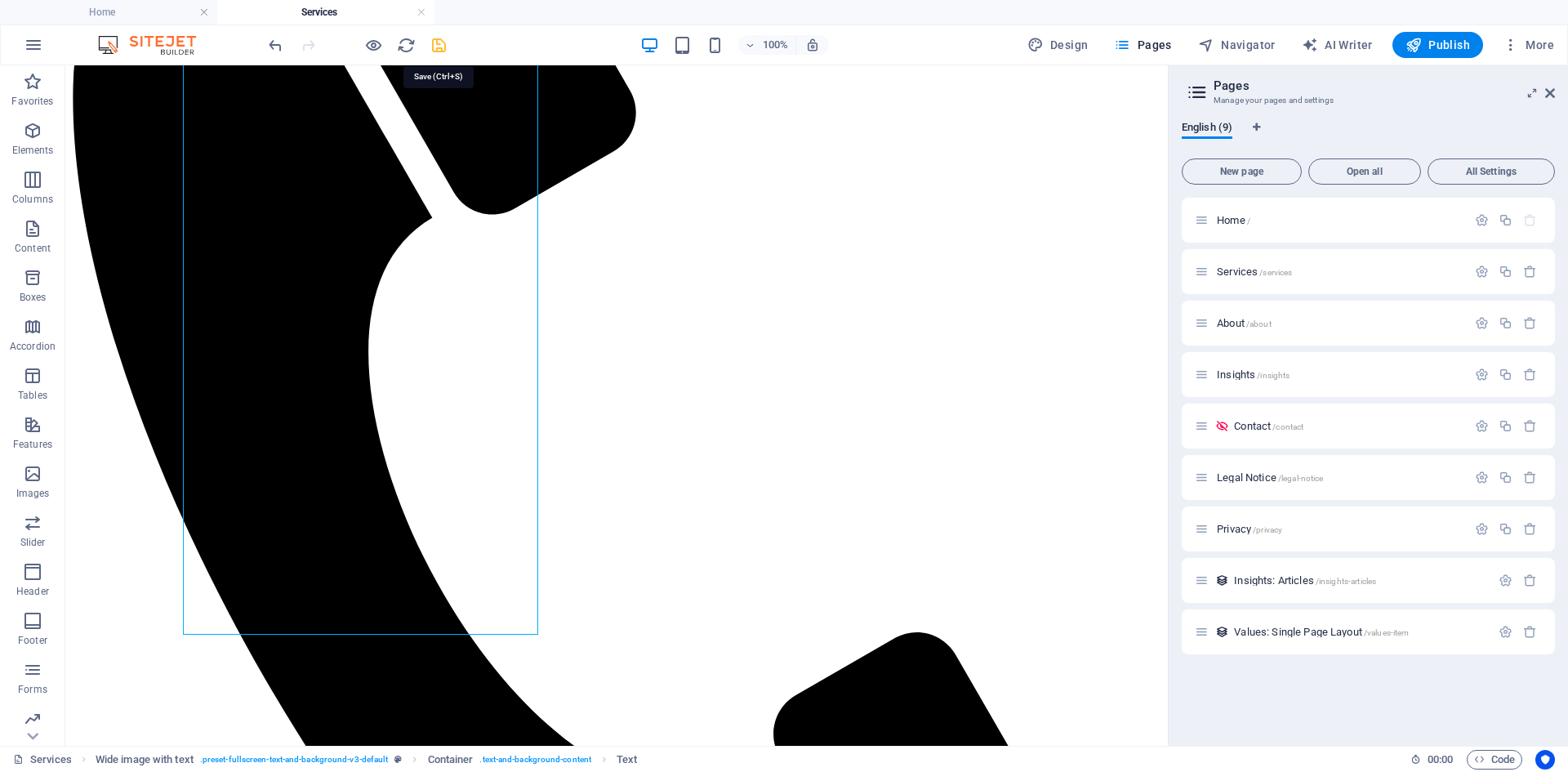
click at [438, 48] on icon "save" at bounding box center [439, 45] width 19 height 19
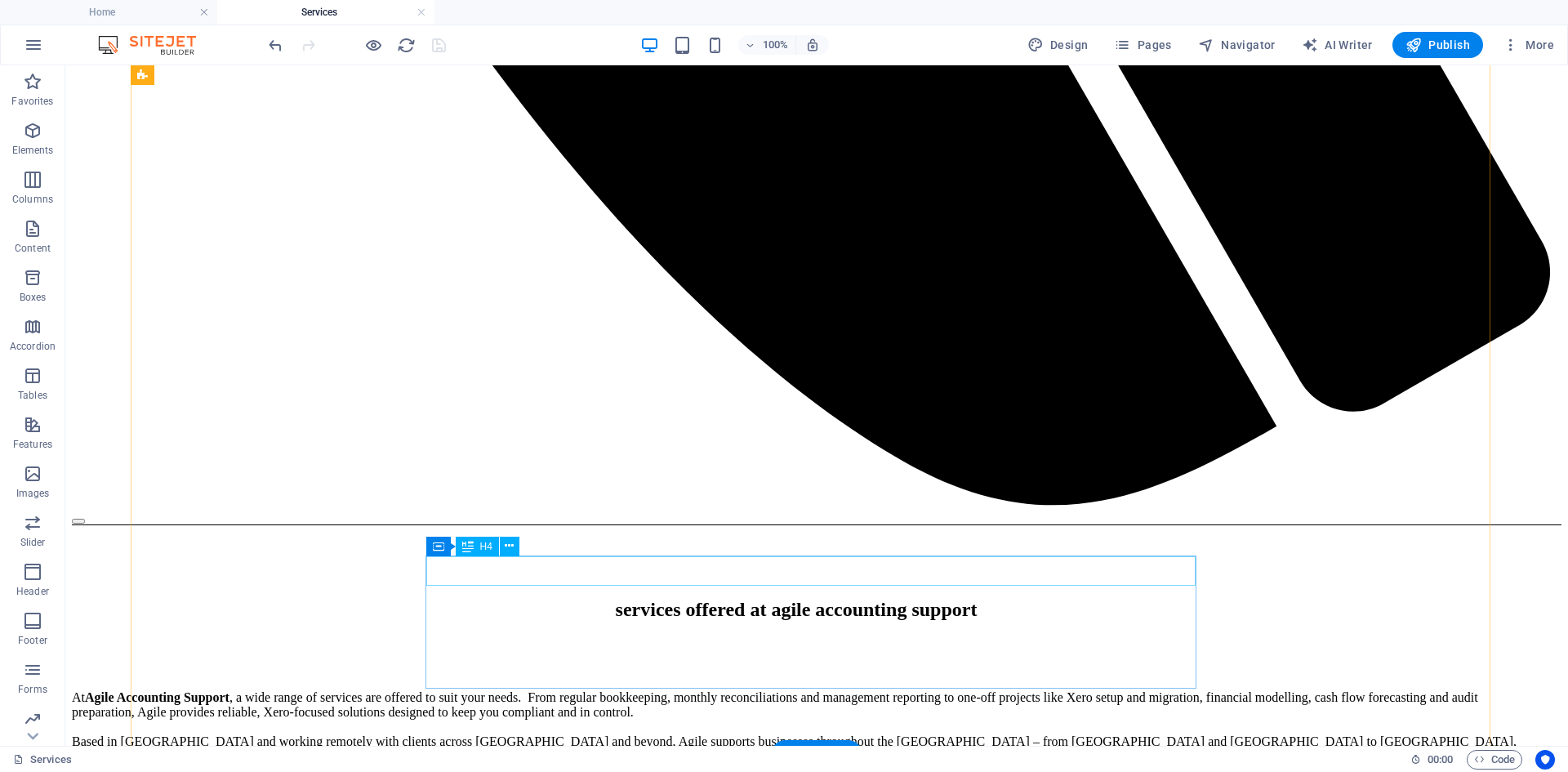
scroll to position [1880, 0]
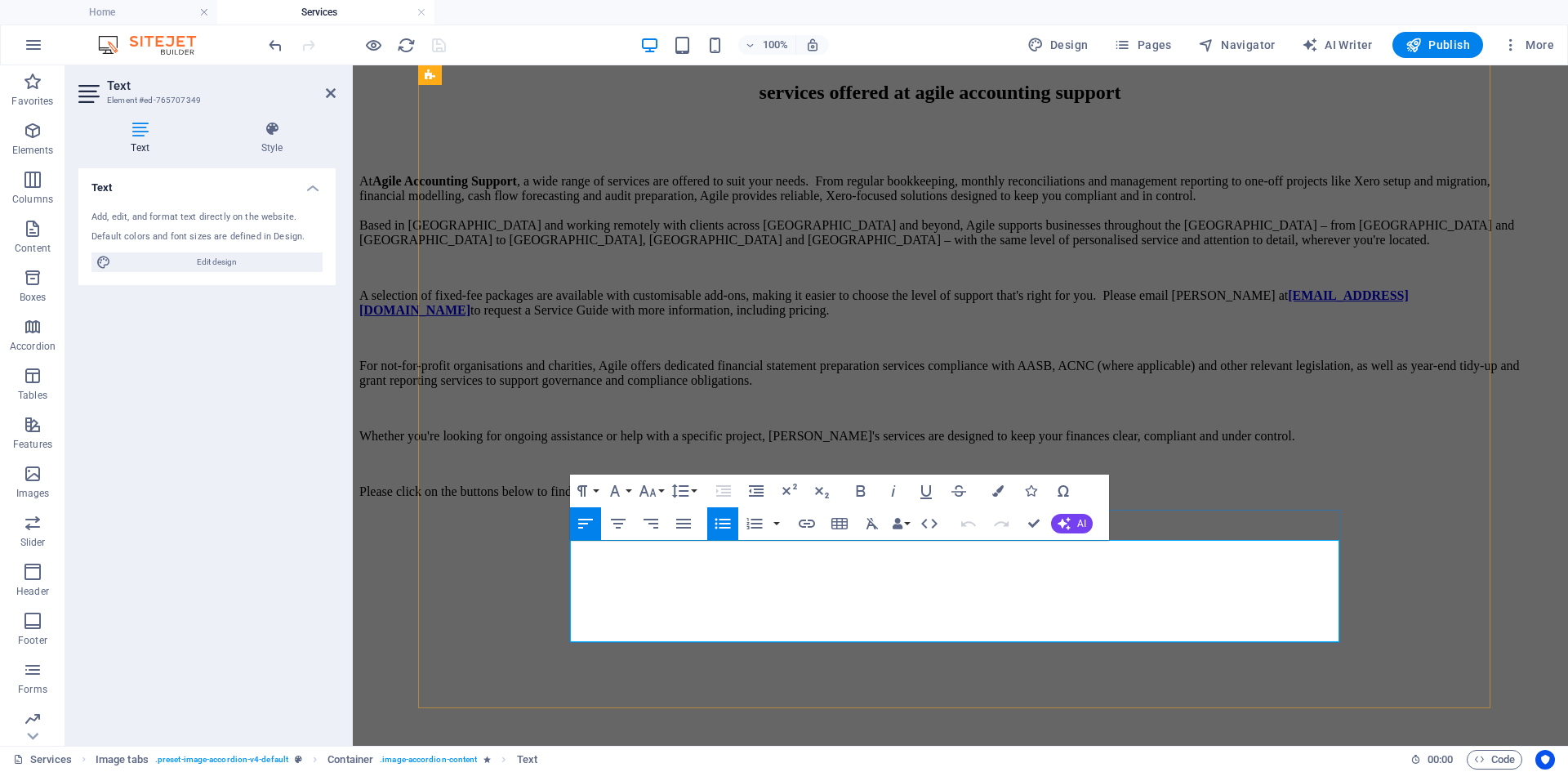
scroll to position [2017, 0]
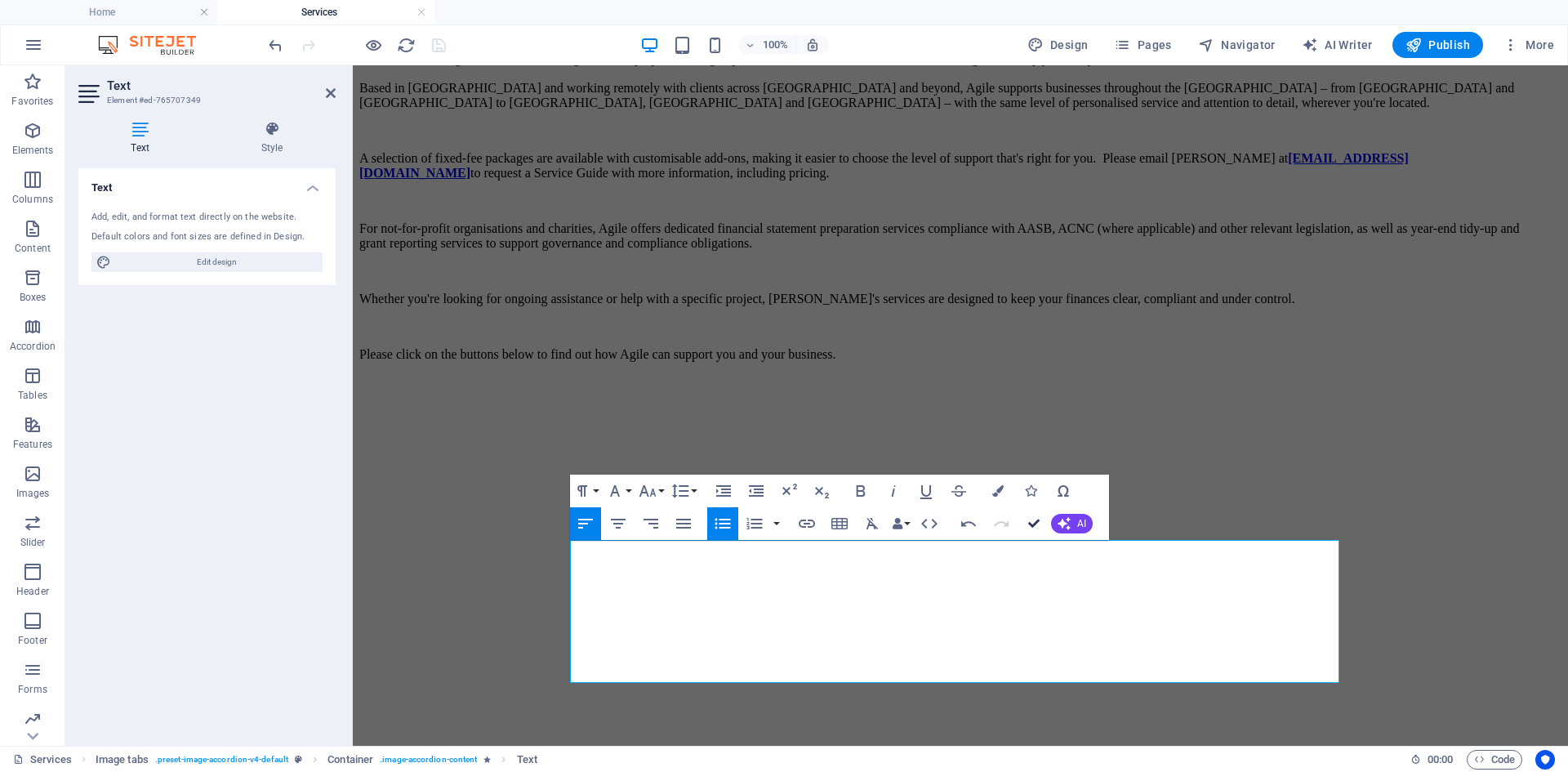
drag, startPoint x: 1030, startPoint y: 523, endPoint x: 962, endPoint y: 450, distance: 99.8
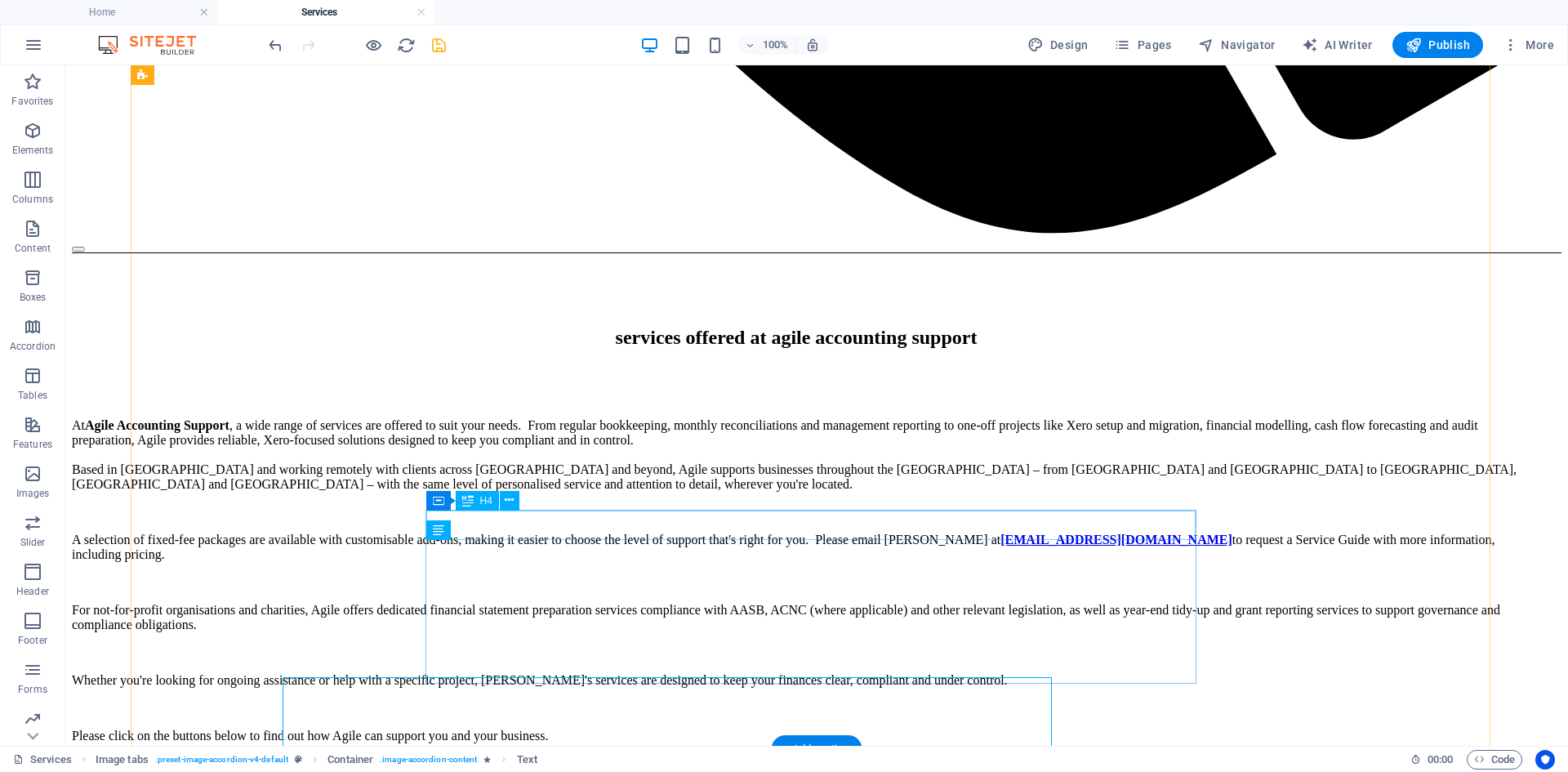
scroll to position [1880, 0]
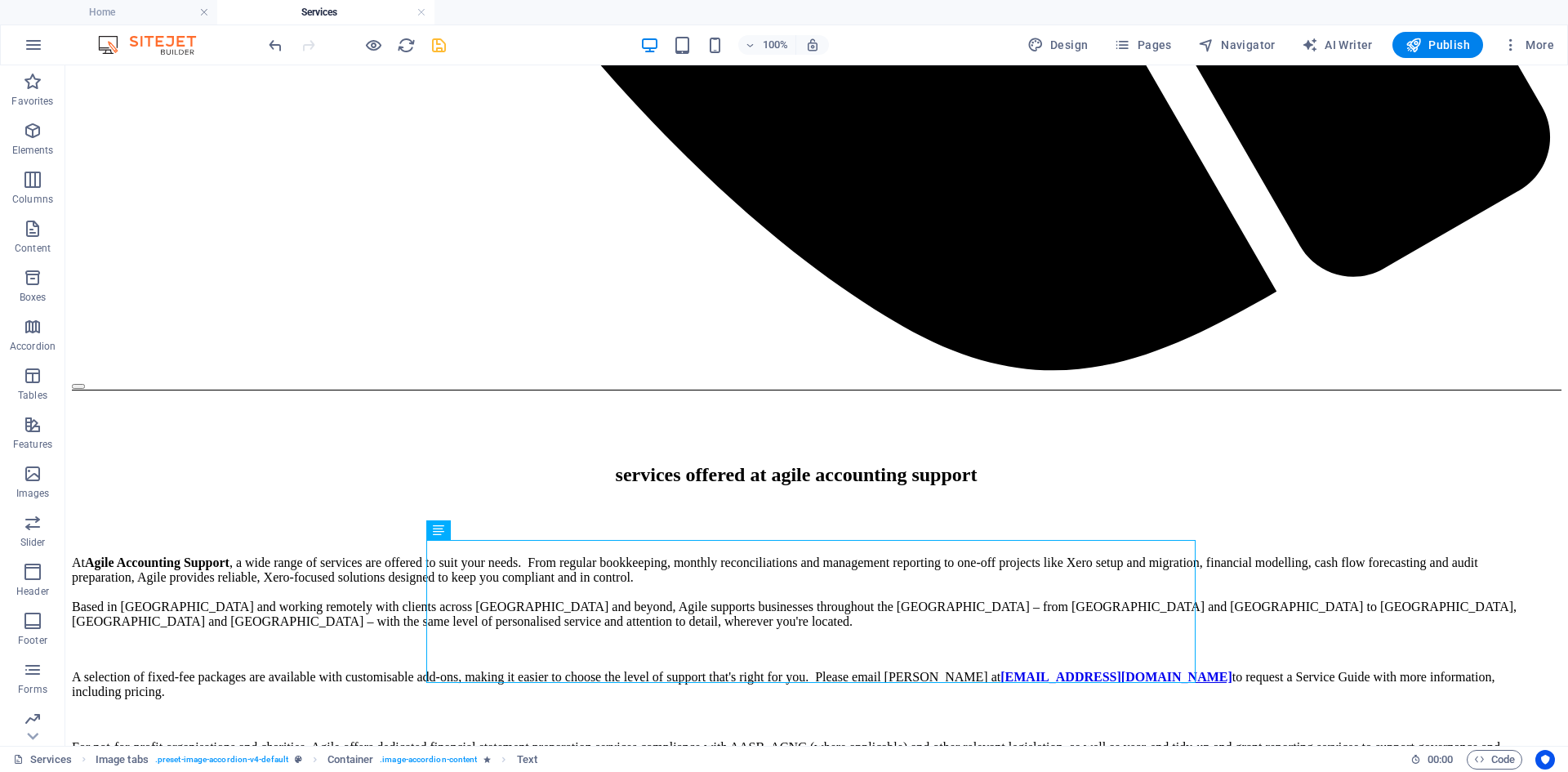
click at [436, 48] on icon "save" at bounding box center [439, 45] width 19 height 19
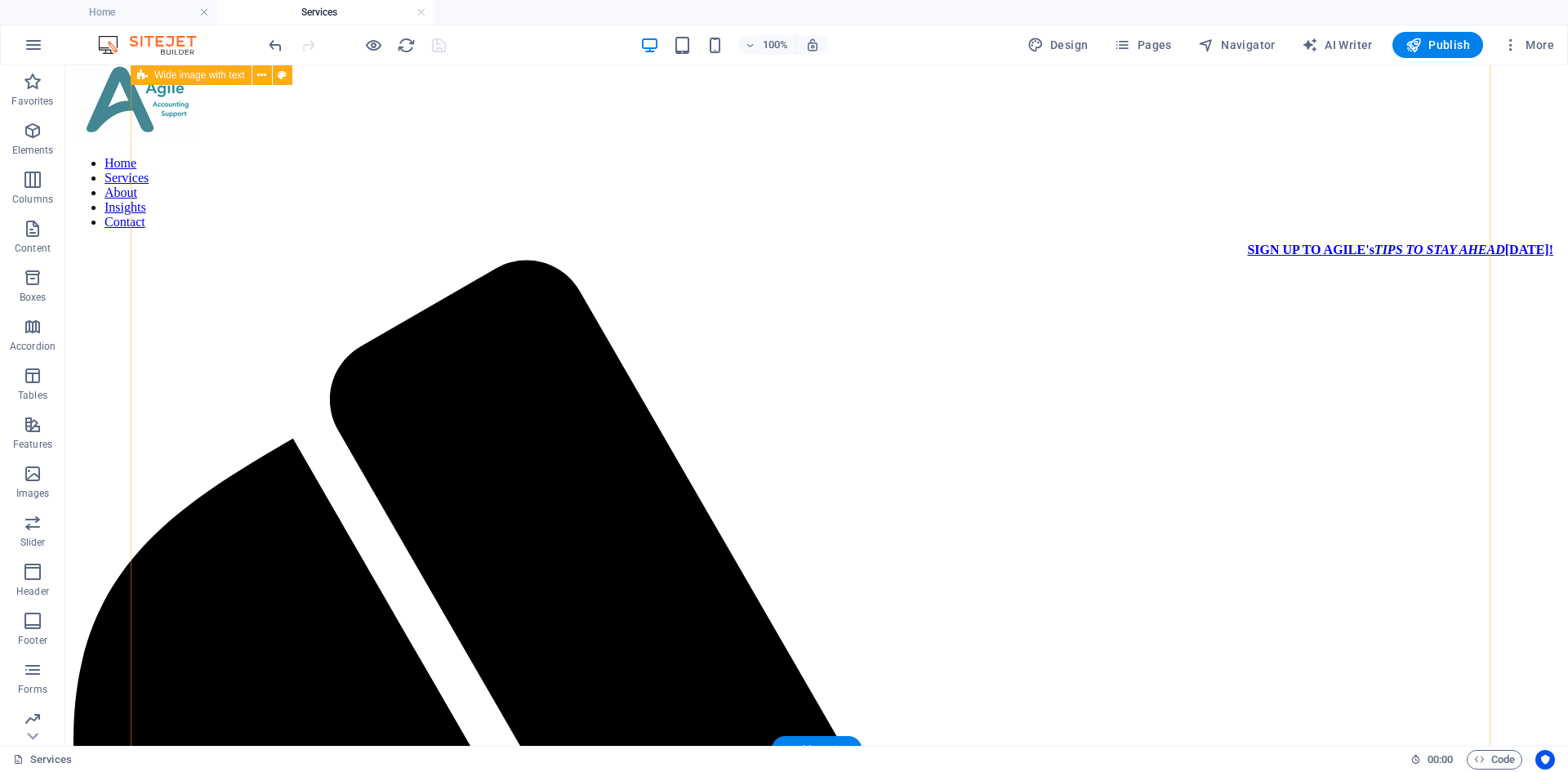
scroll to position [0, 0]
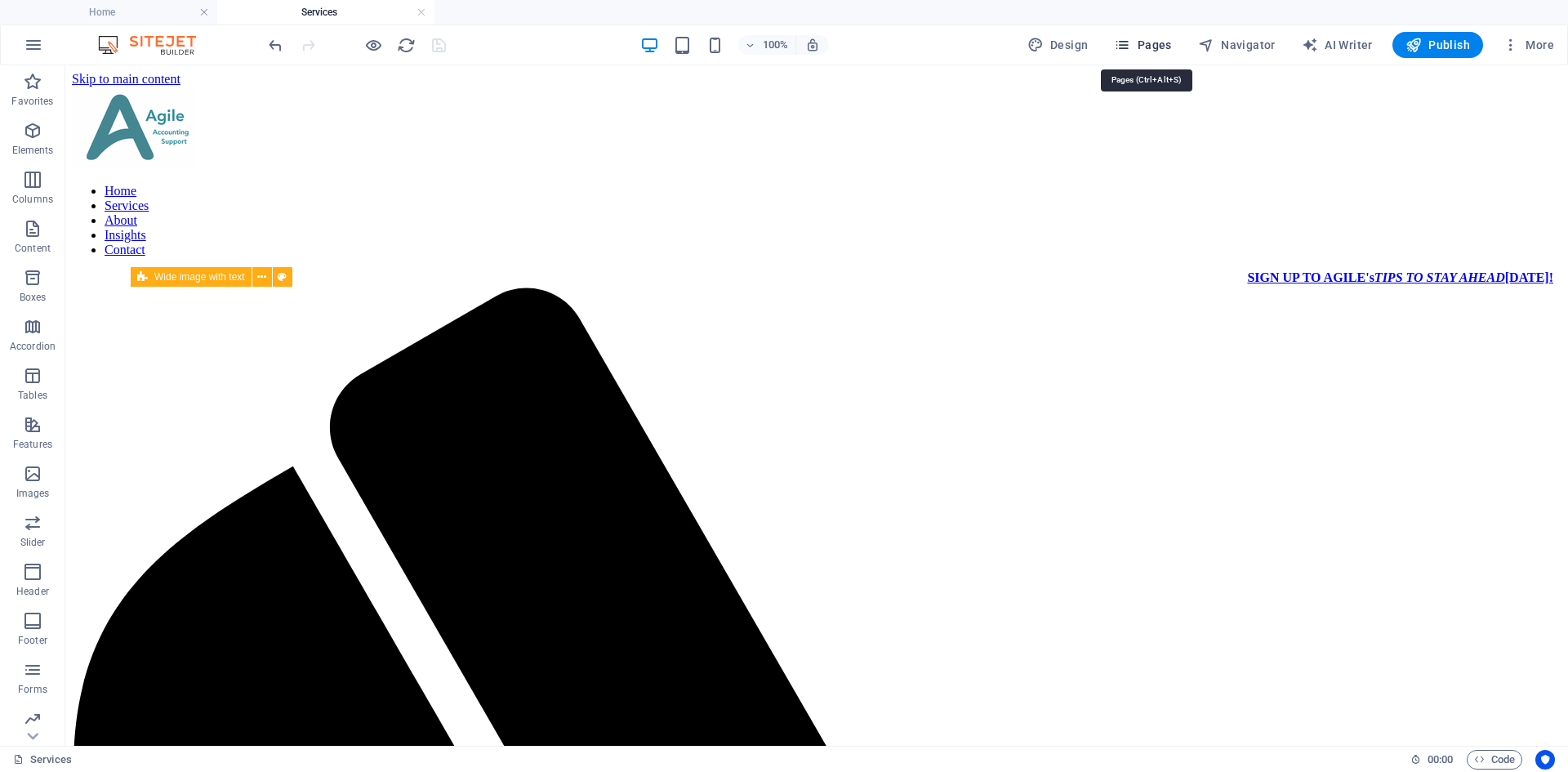
click at [1160, 39] on span "Pages" at bounding box center [1142, 44] width 57 height 16
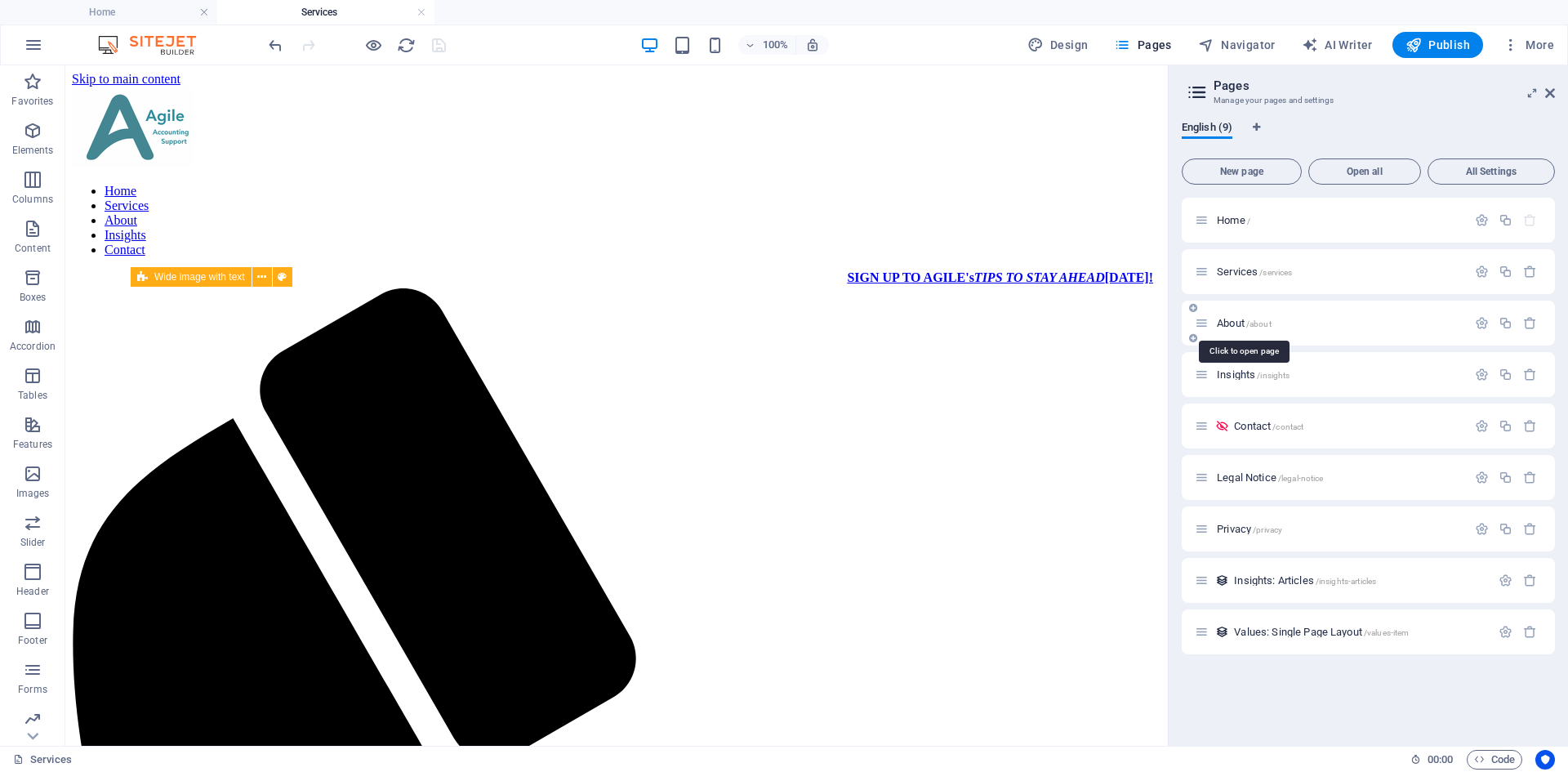
click at [1258, 321] on span "/about" at bounding box center [1259, 324] width 25 height 9
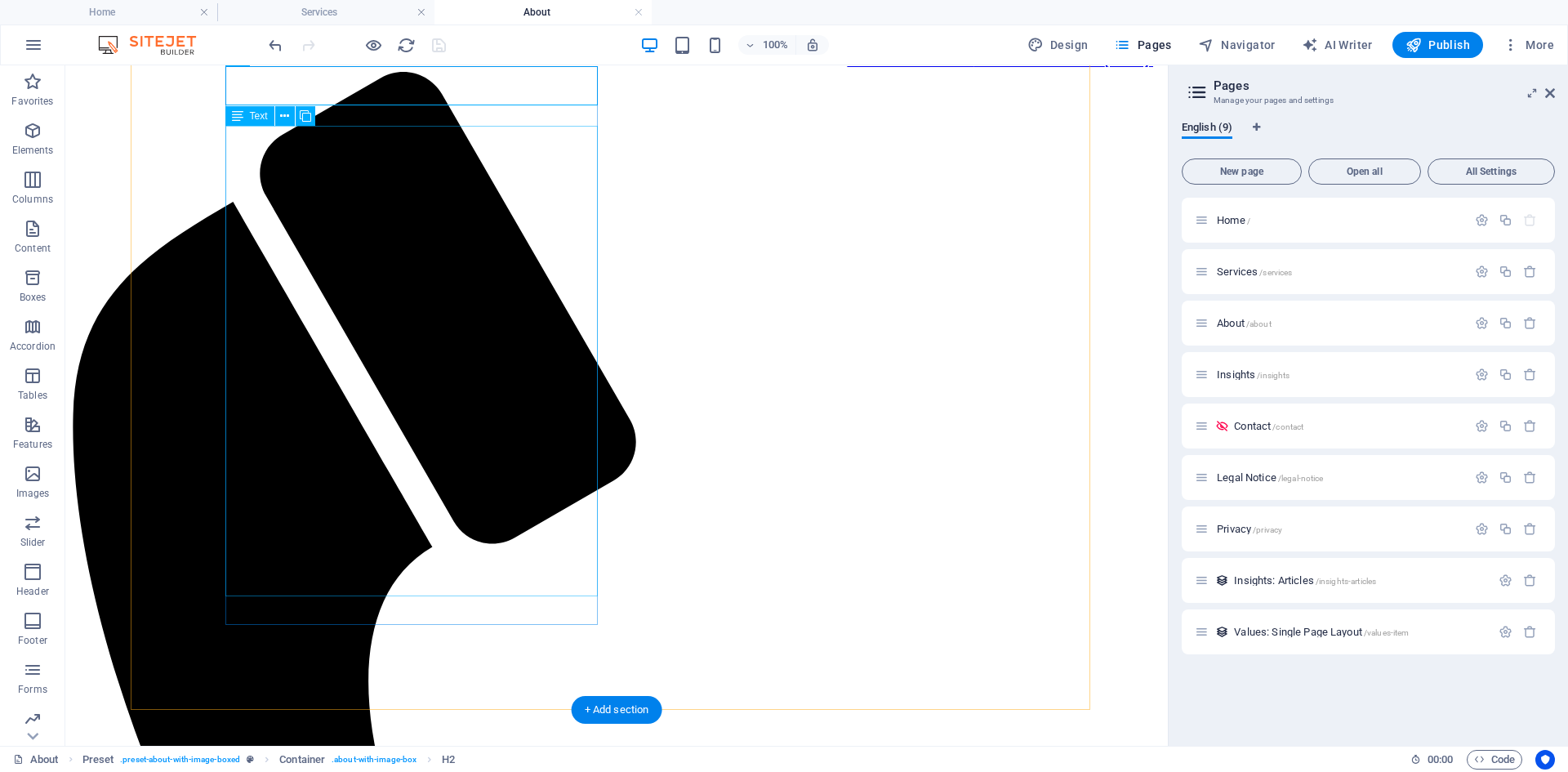
scroll to position [245, 0]
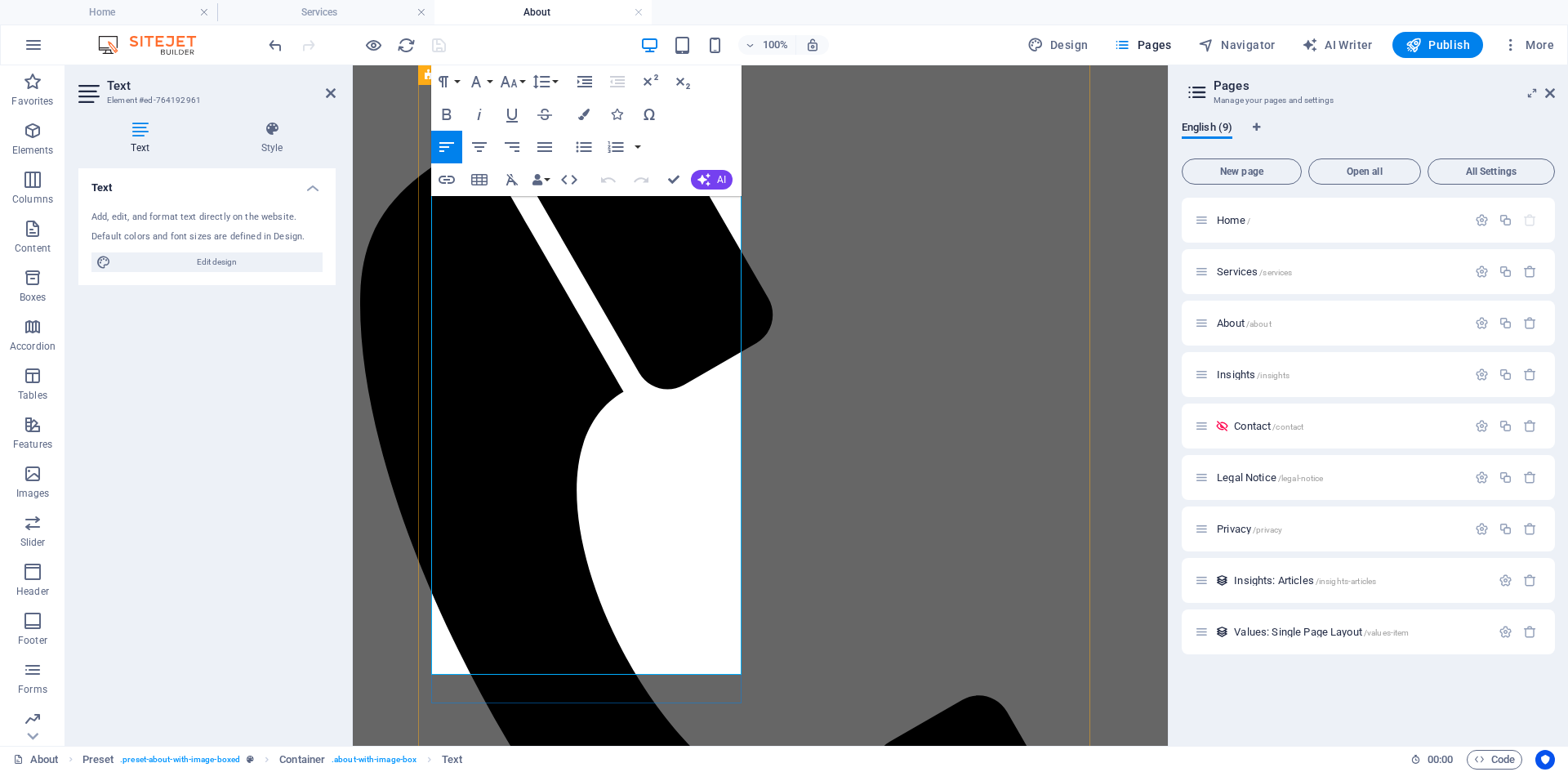
drag, startPoint x: 676, startPoint y: 664, endPoint x: 436, endPoint y: 482, distance: 301.2
copy p "[PERSON_NAME] started Agile Accounting Support to focus on work she genuinely l…"
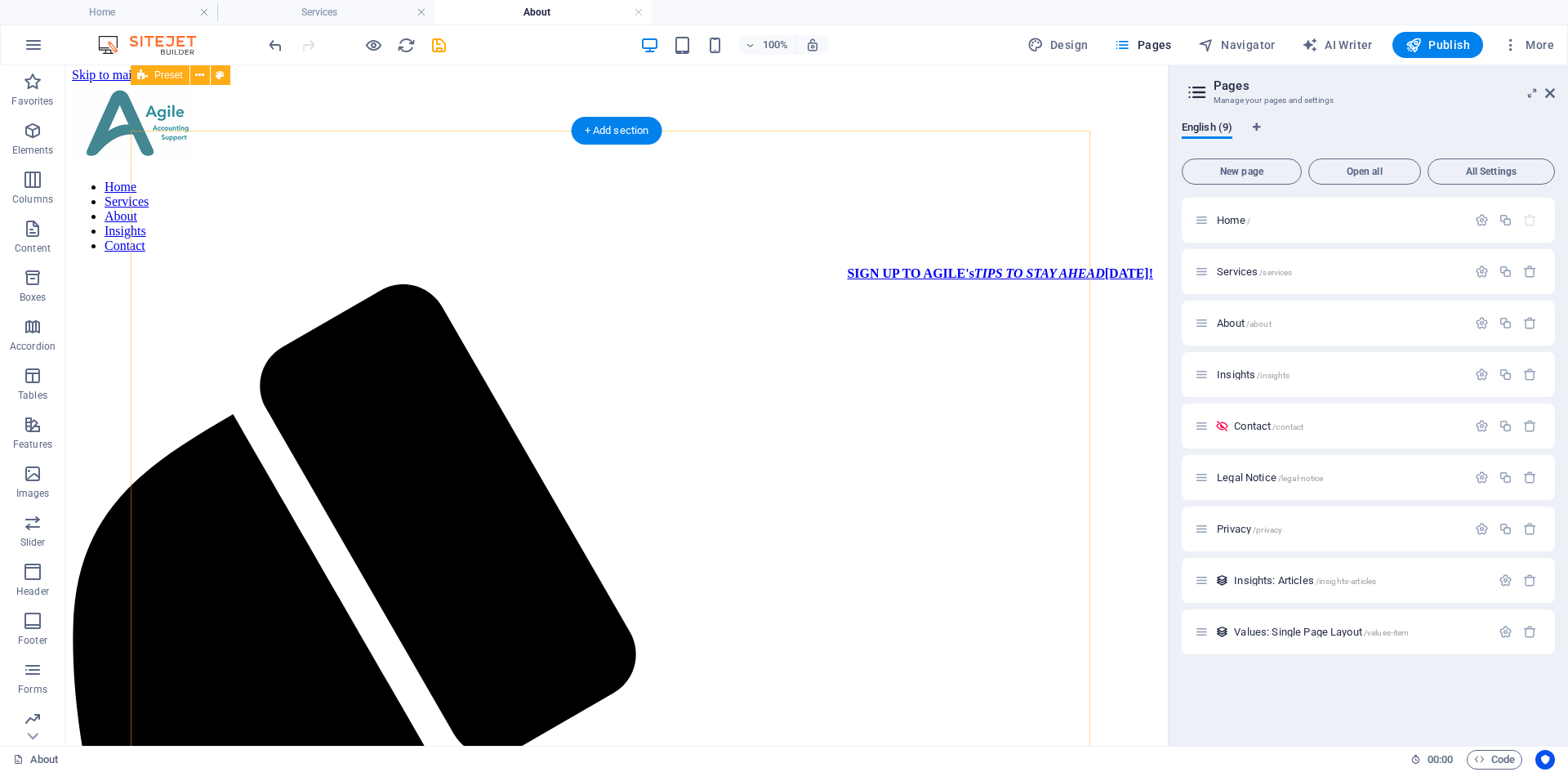
scroll to position [0, 0]
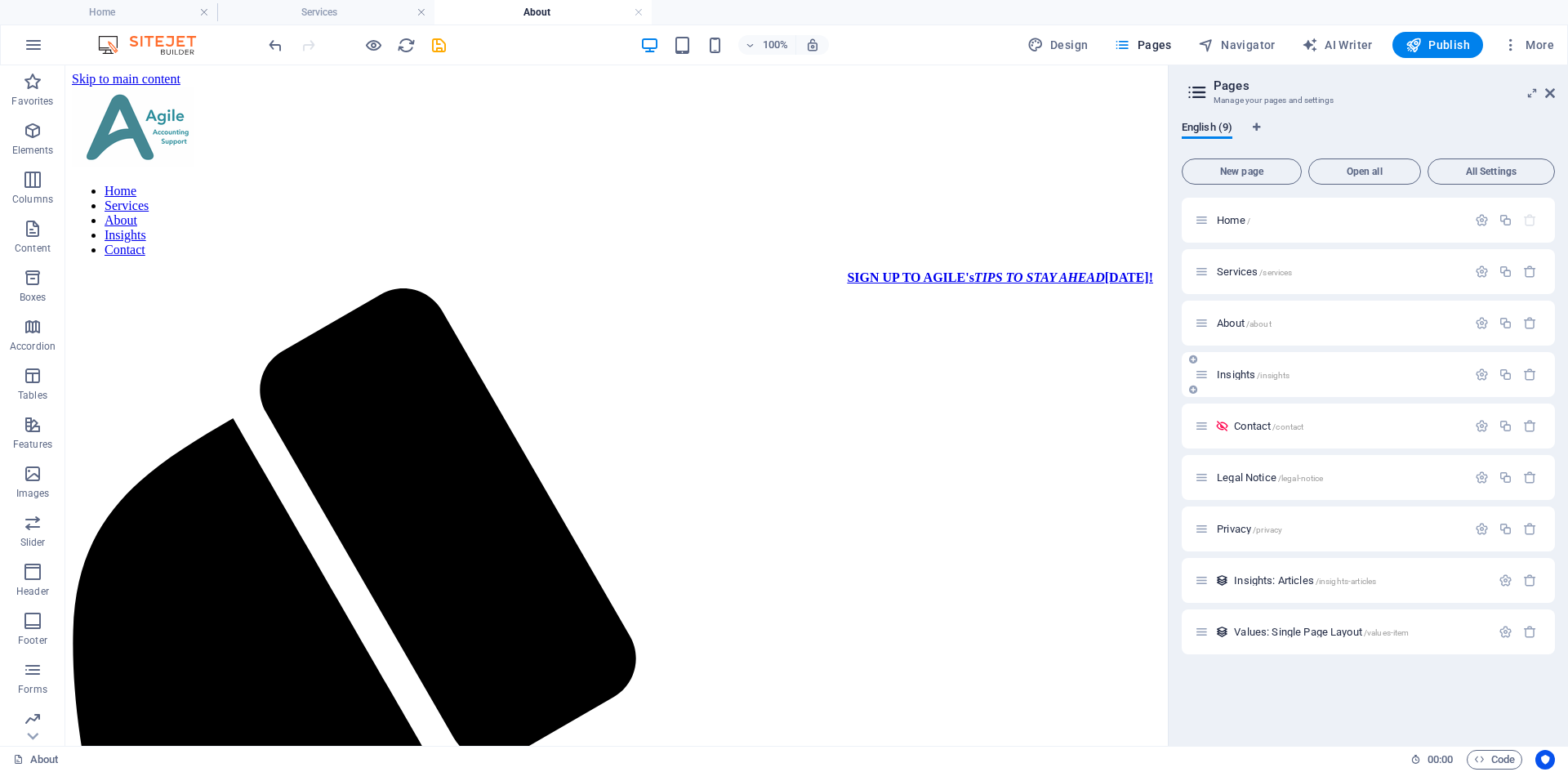
click at [1230, 375] on span "Insights /insights" at bounding box center [1253, 374] width 73 height 12
click at [438, 40] on icon "save" at bounding box center [439, 45] width 19 height 19
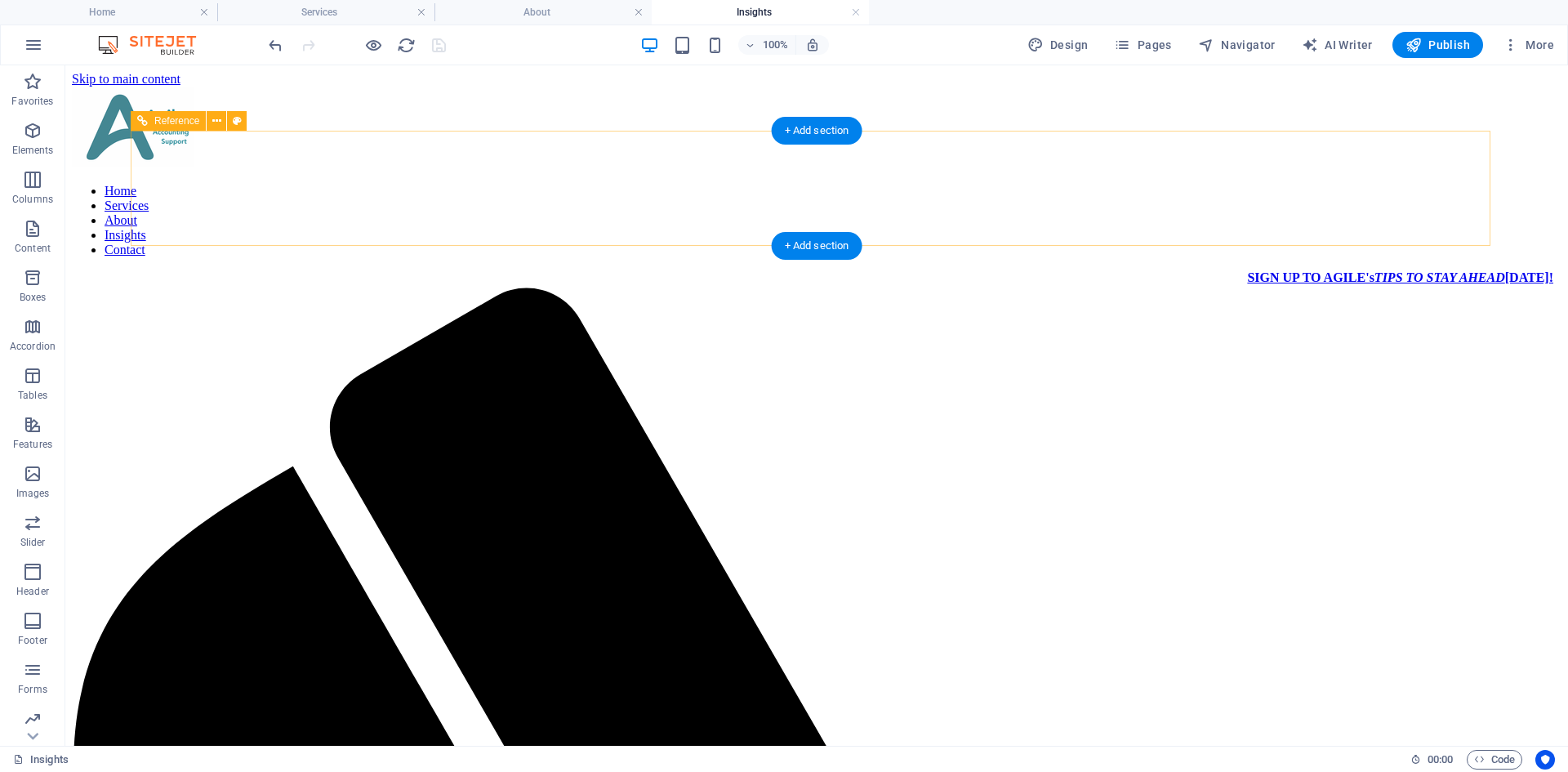
click at [1415, 184] on nav "Home Services About Insights Contact" at bounding box center [817, 221] width 1490 height 74
click at [1429, 184] on nav "Home Services About Insights Contact" at bounding box center [817, 221] width 1490 height 74
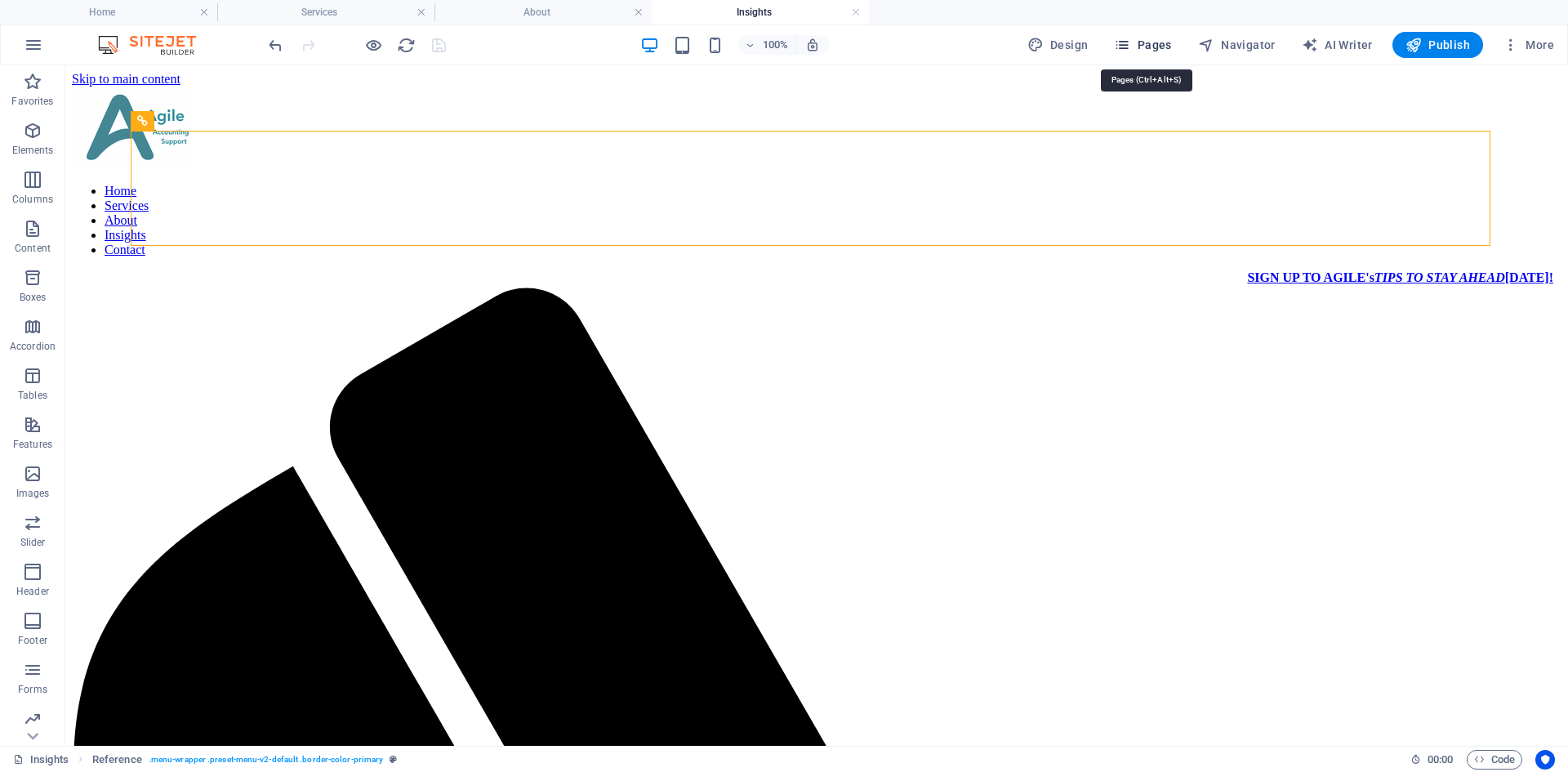
click at [1167, 53] on span "Pages" at bounding box center [1142, 44] width 57 height 16
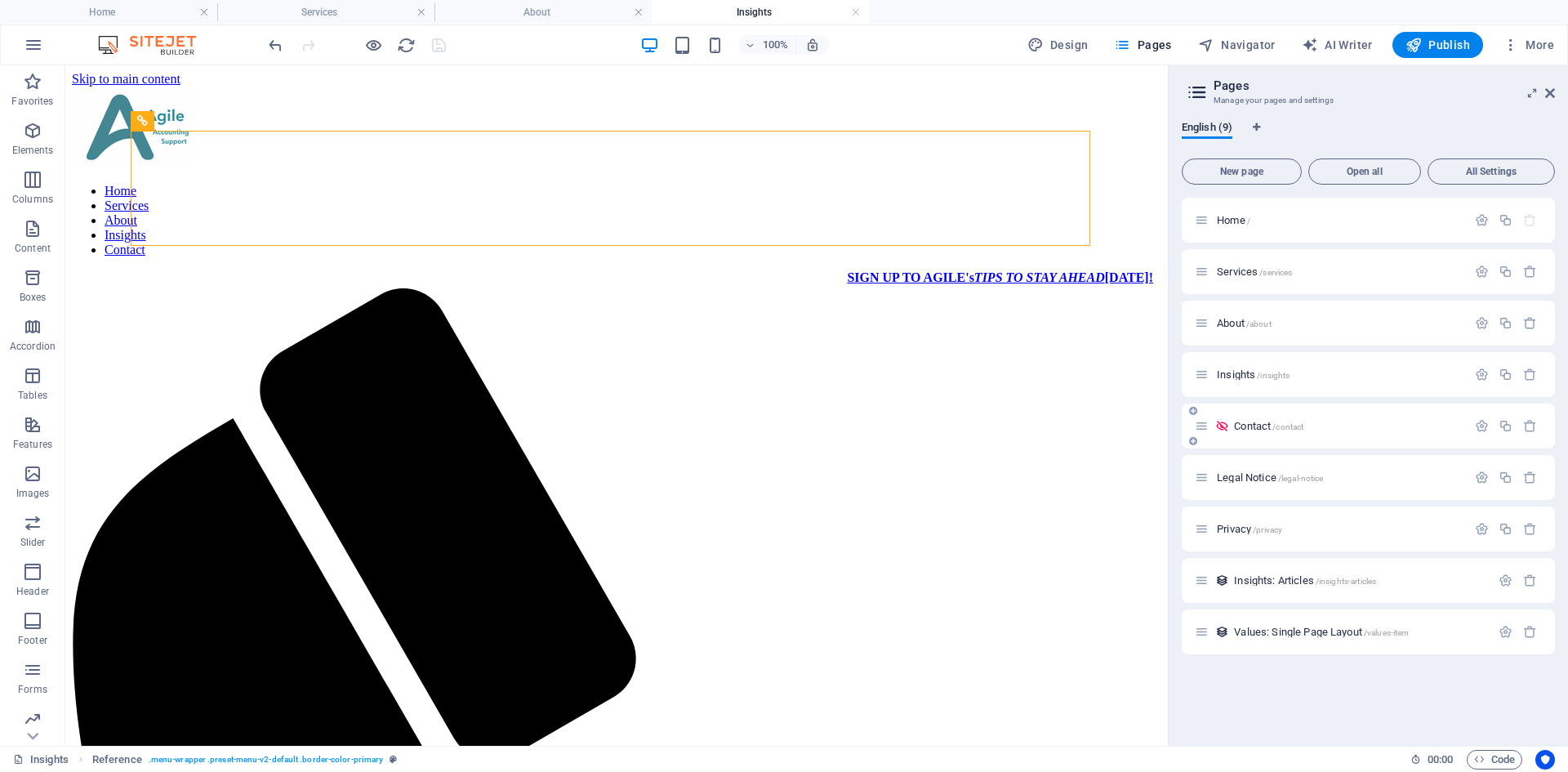
click at [1247, 430] on span "Contact /contact" at bounding box center [1269, 426] width 70 height 12
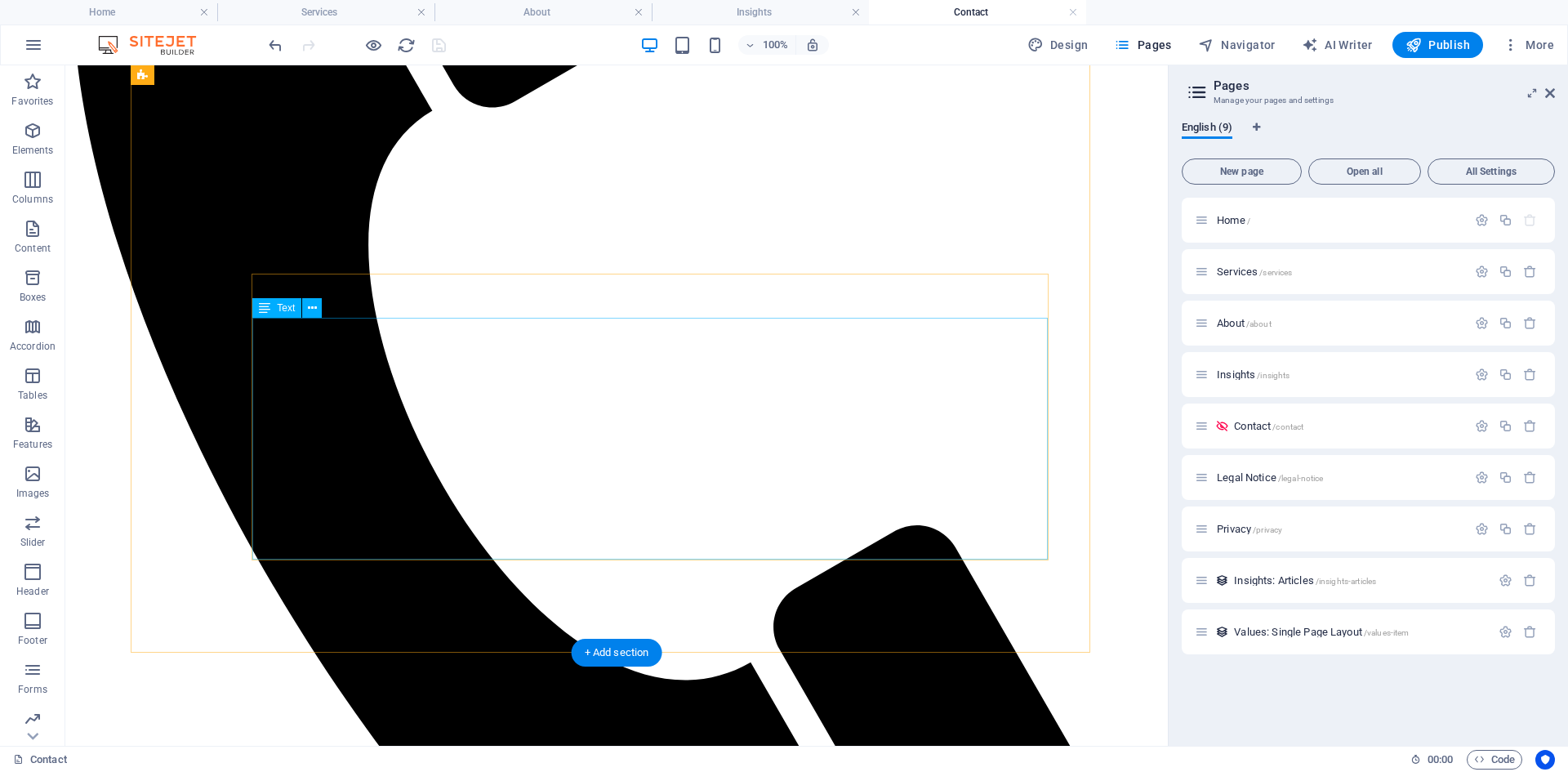
scroll to position [654, 0]
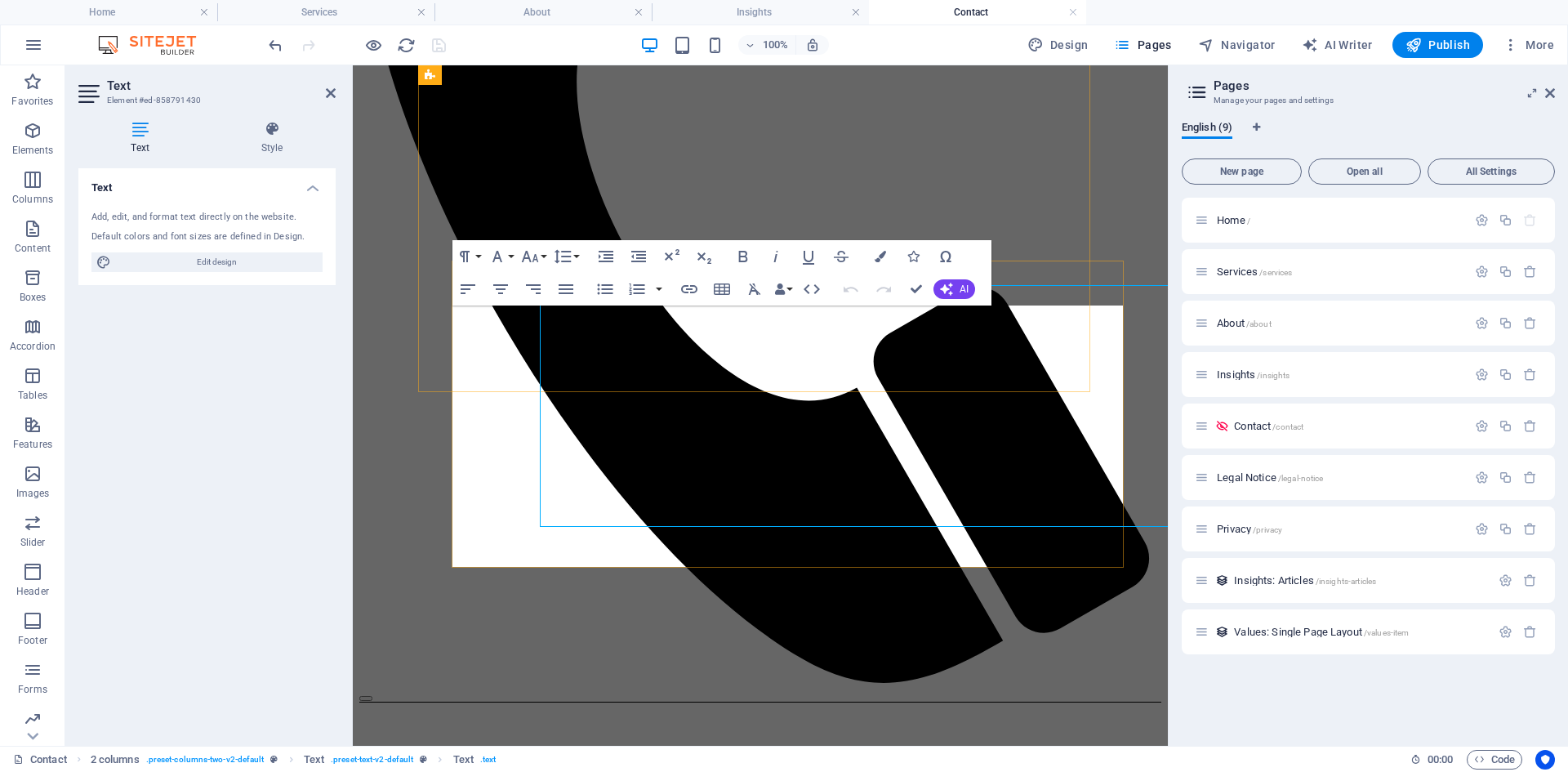
scroll to position [680, 0]
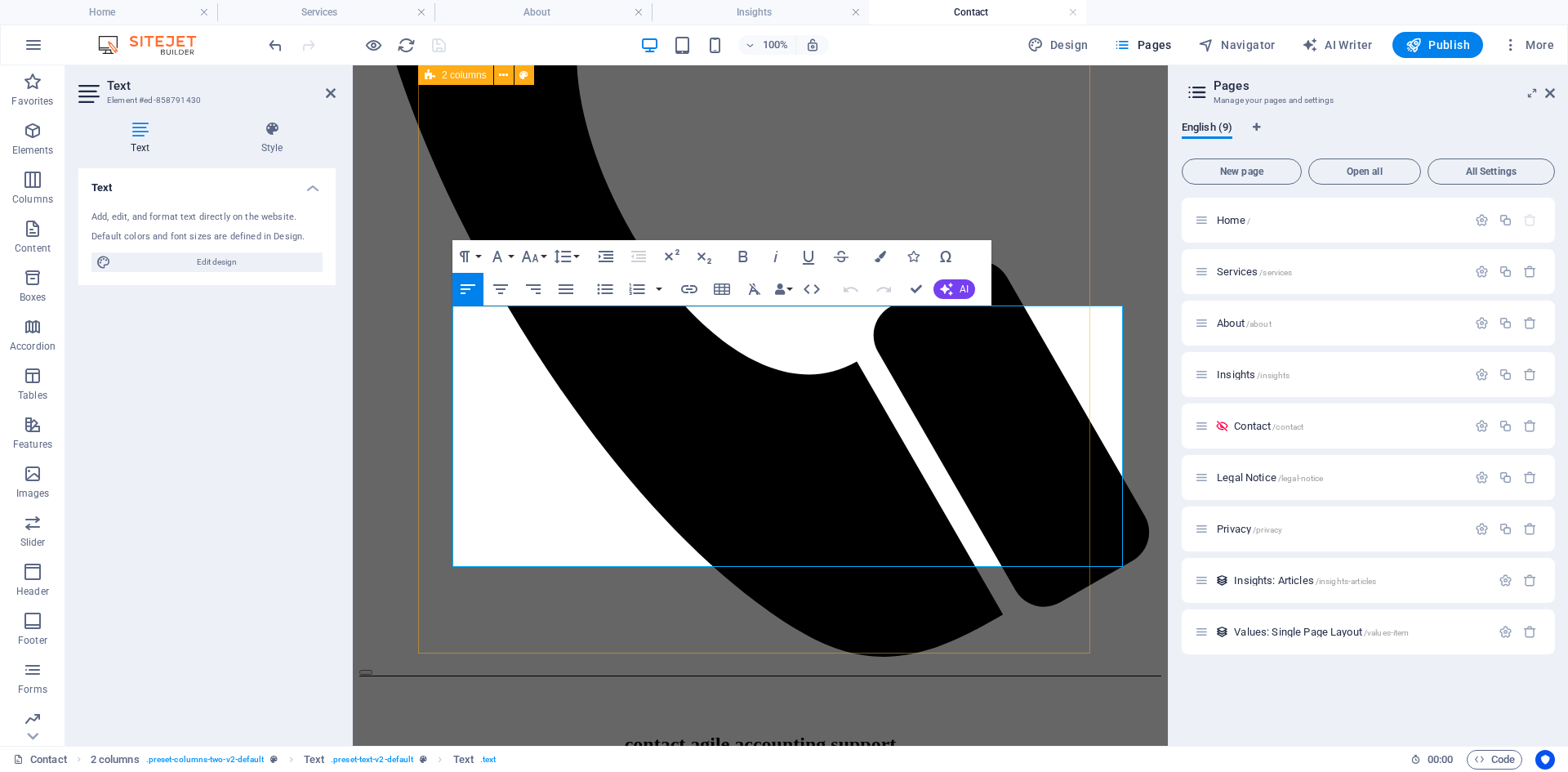
drag, startPoint x: 540, startPoint y: 560, endPoint x: 418, endPoint y: 309, distance: 279.1
copy div "Agile Accounting Support proudly works with businesses across the Mid North Coa…"
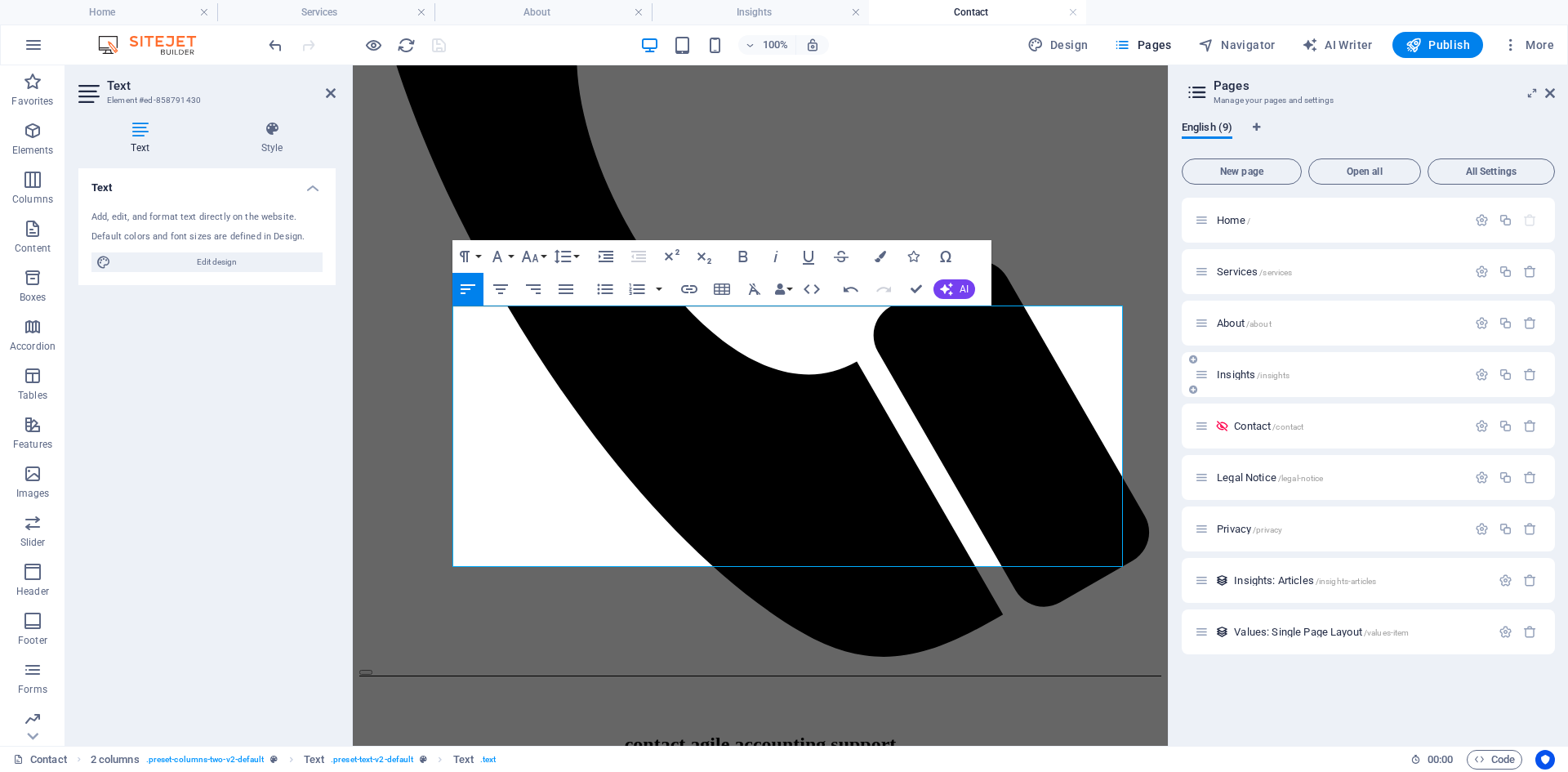
scroll to position [0, 31]
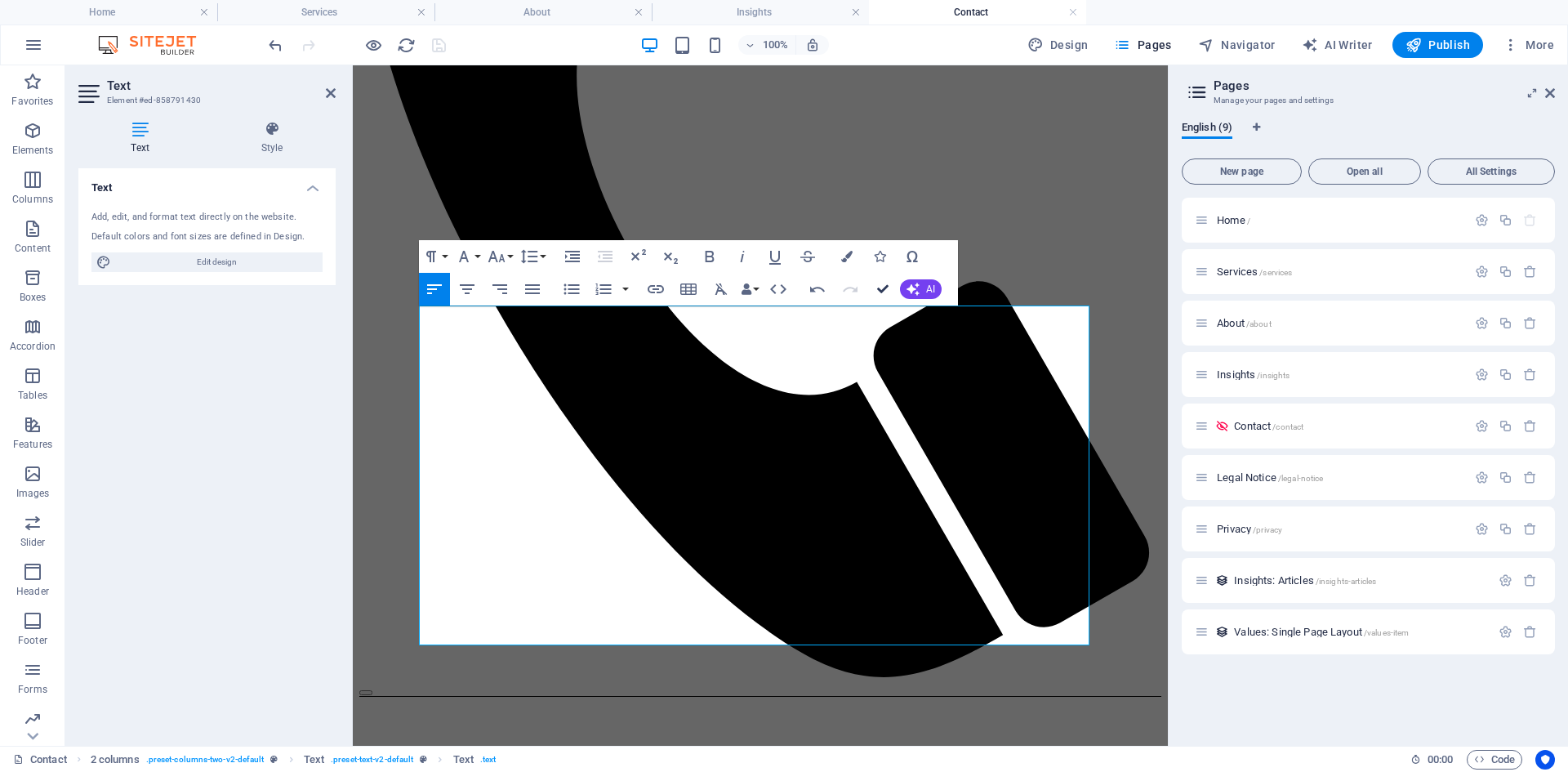
scroll to position [0, 0]
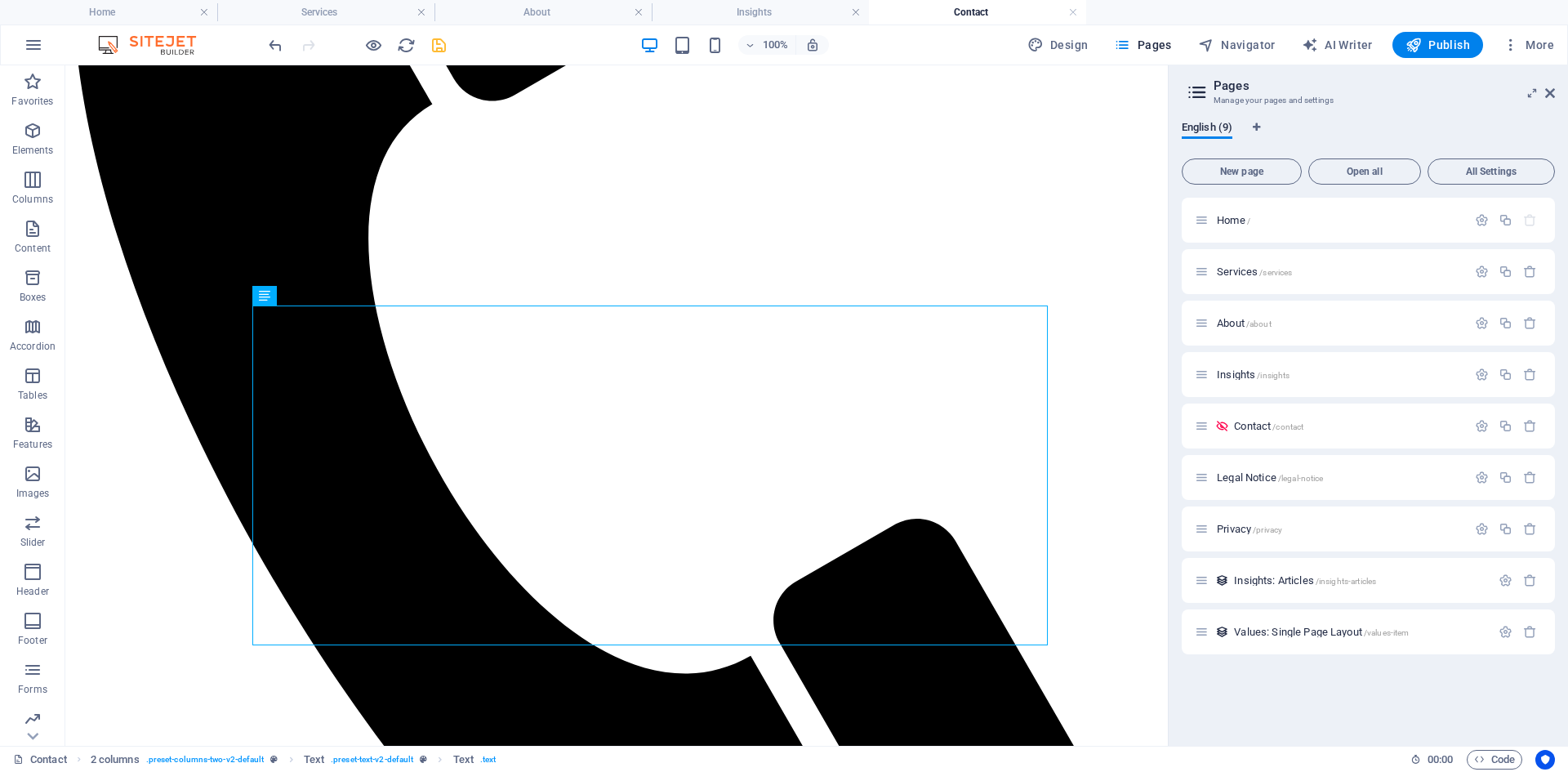
click at [439, 48] on icon "save" at bounding box center [439, 45] width 19 height 19
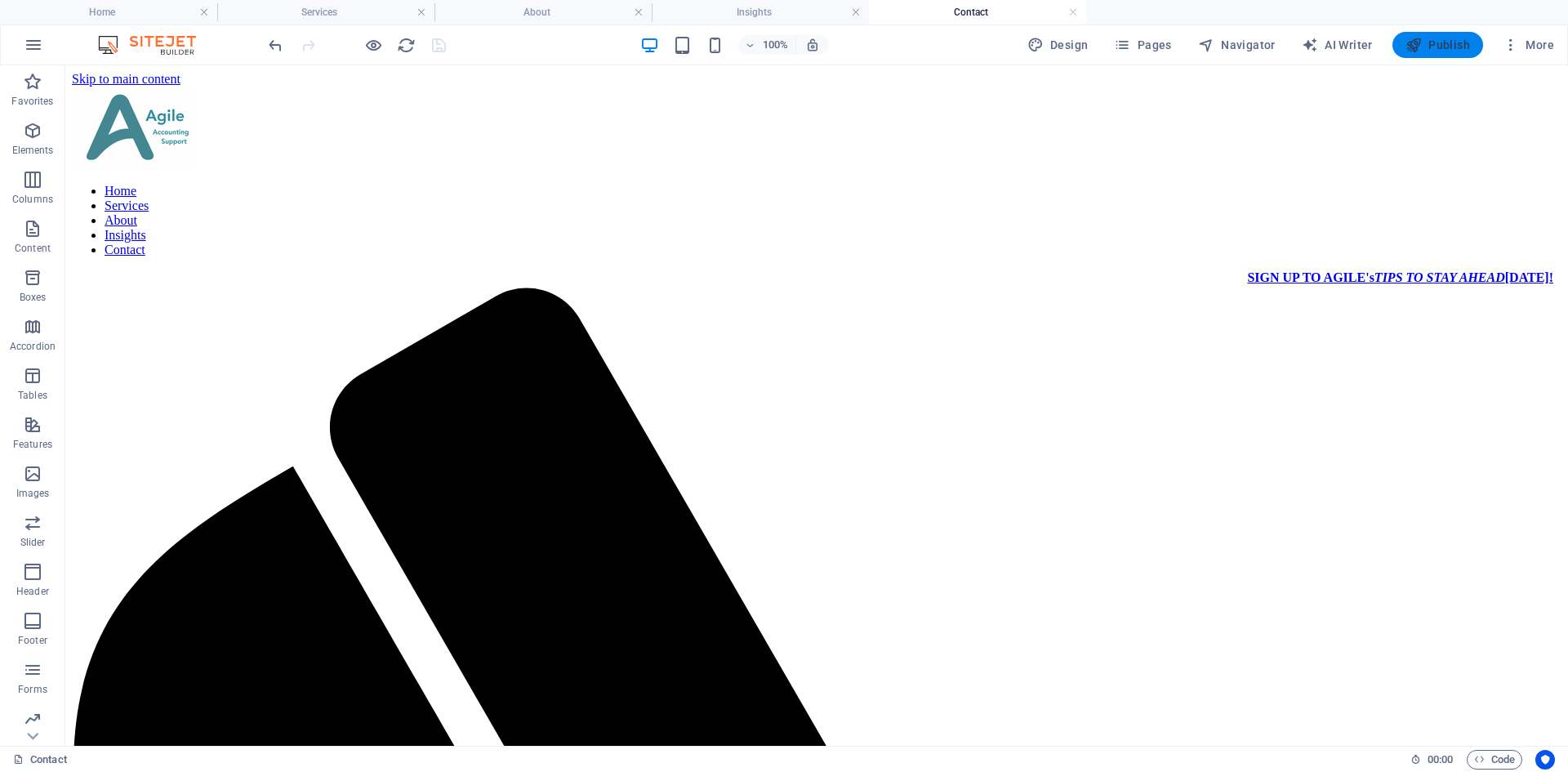
click at [1426, 54] on button "Publish" at bounding box center [1437, 45] width 91 height 26
